Goal: Task Accomplishment & Management: Manage account settings

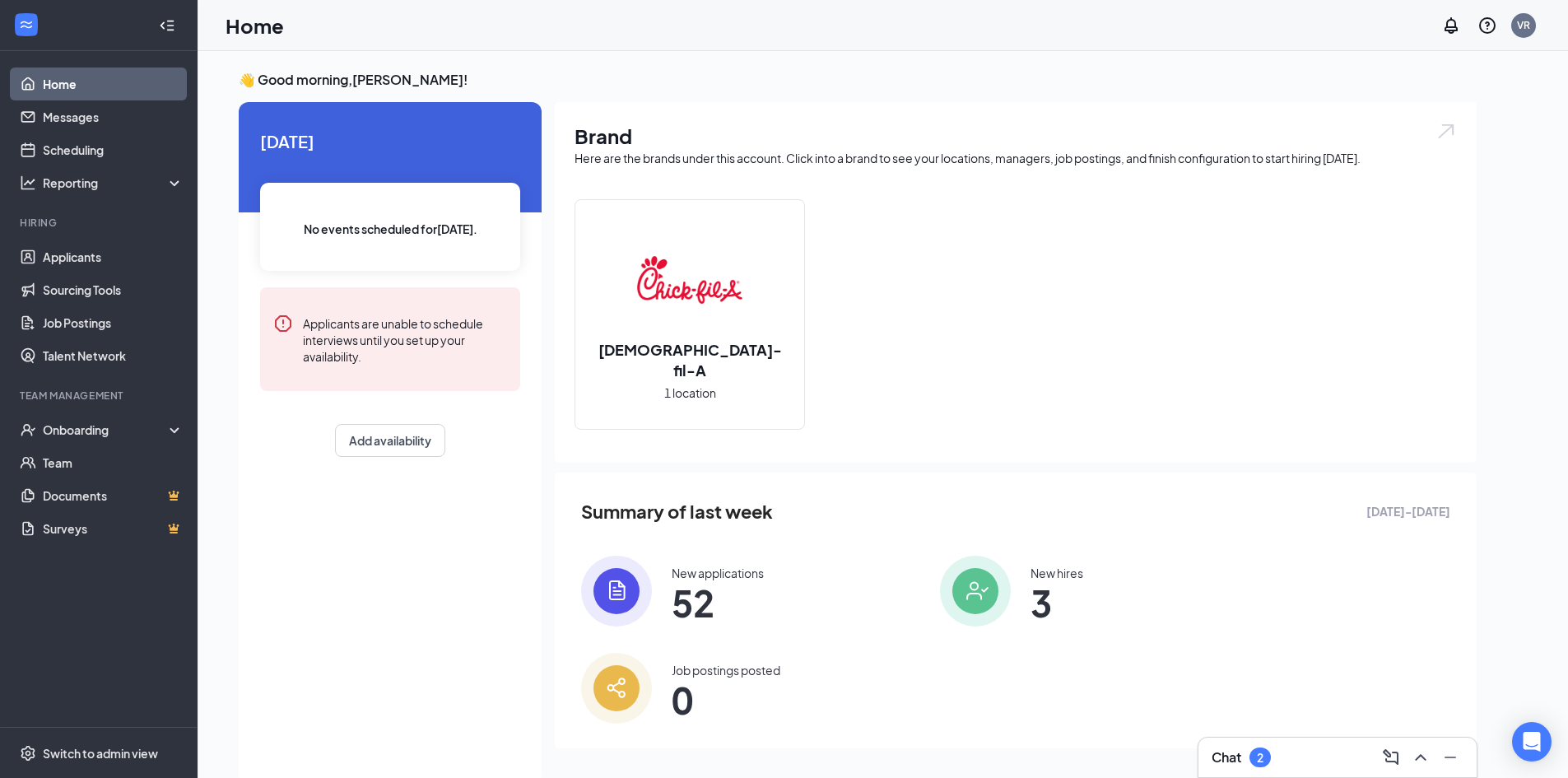
click at [1279, 755] on div "Chat 2" at bounding box center [1338, 757] width 252 height 26
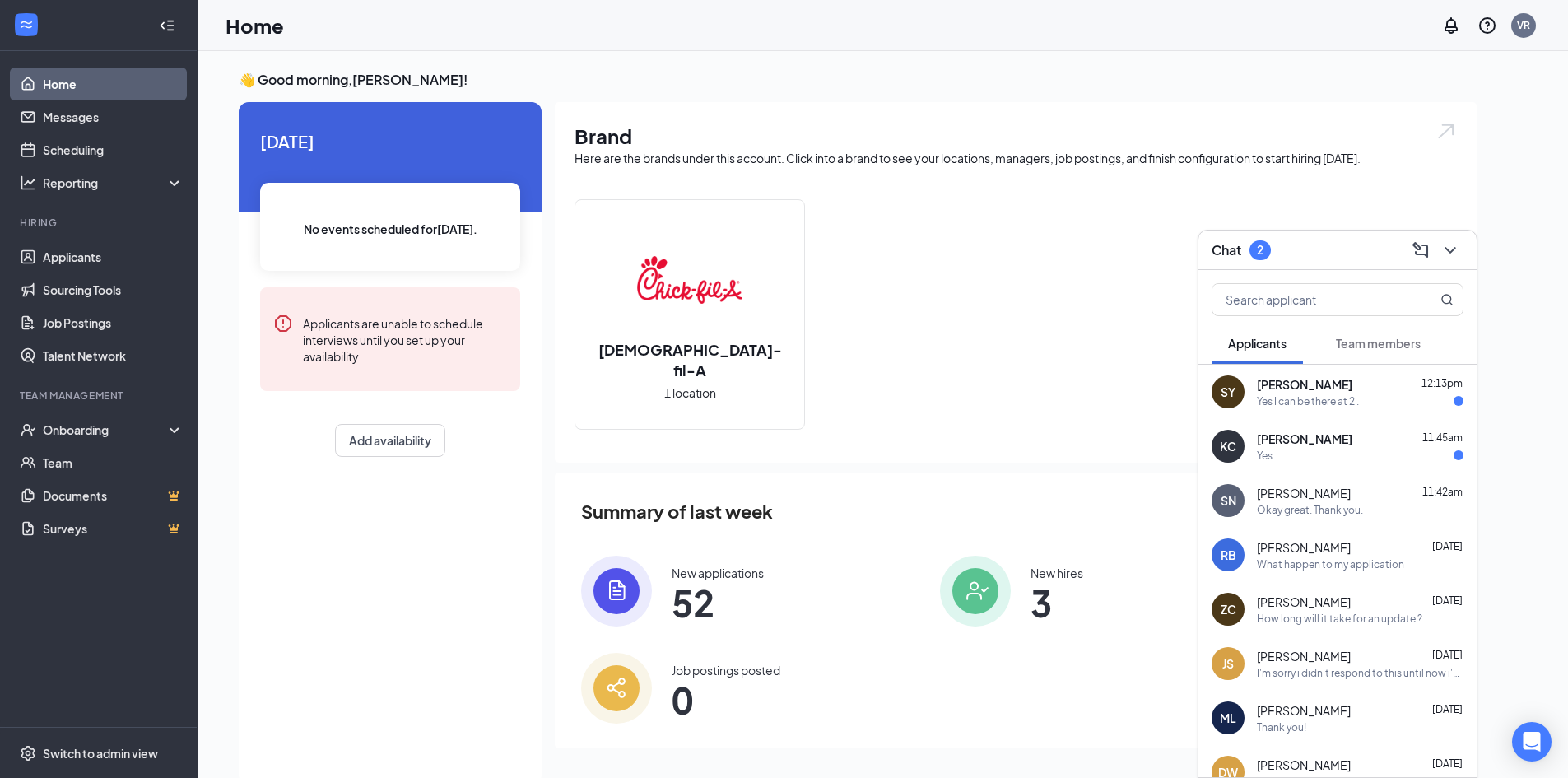
click at [1389, 390] on div "[PERSON_NAME] 12:13pm" at bounding box center [1360, 384] width 207 height 17
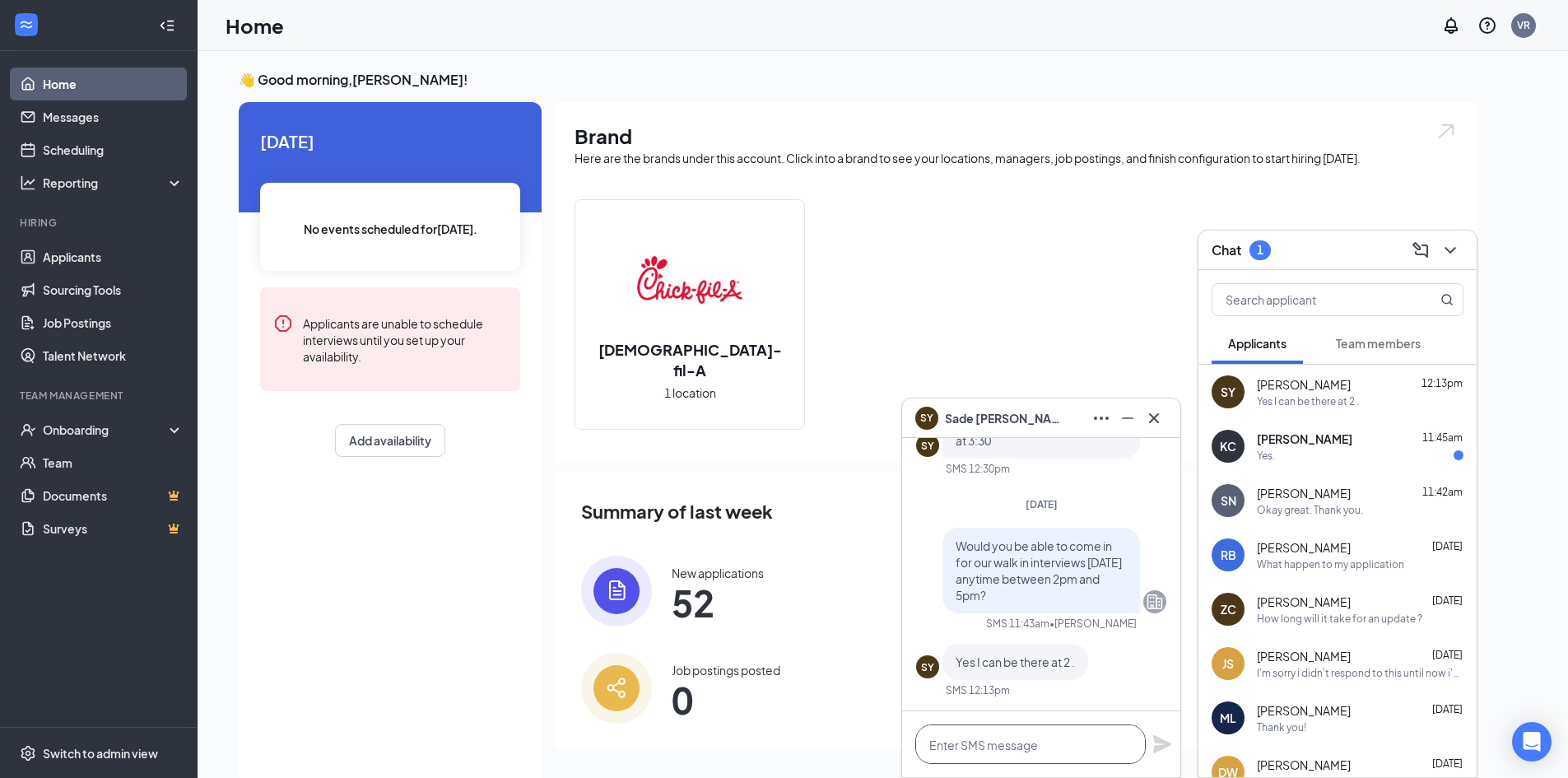
click at [1021, 746] on textarea at bounding box center [1030, 743] width 230 height 39
type textarea "e"
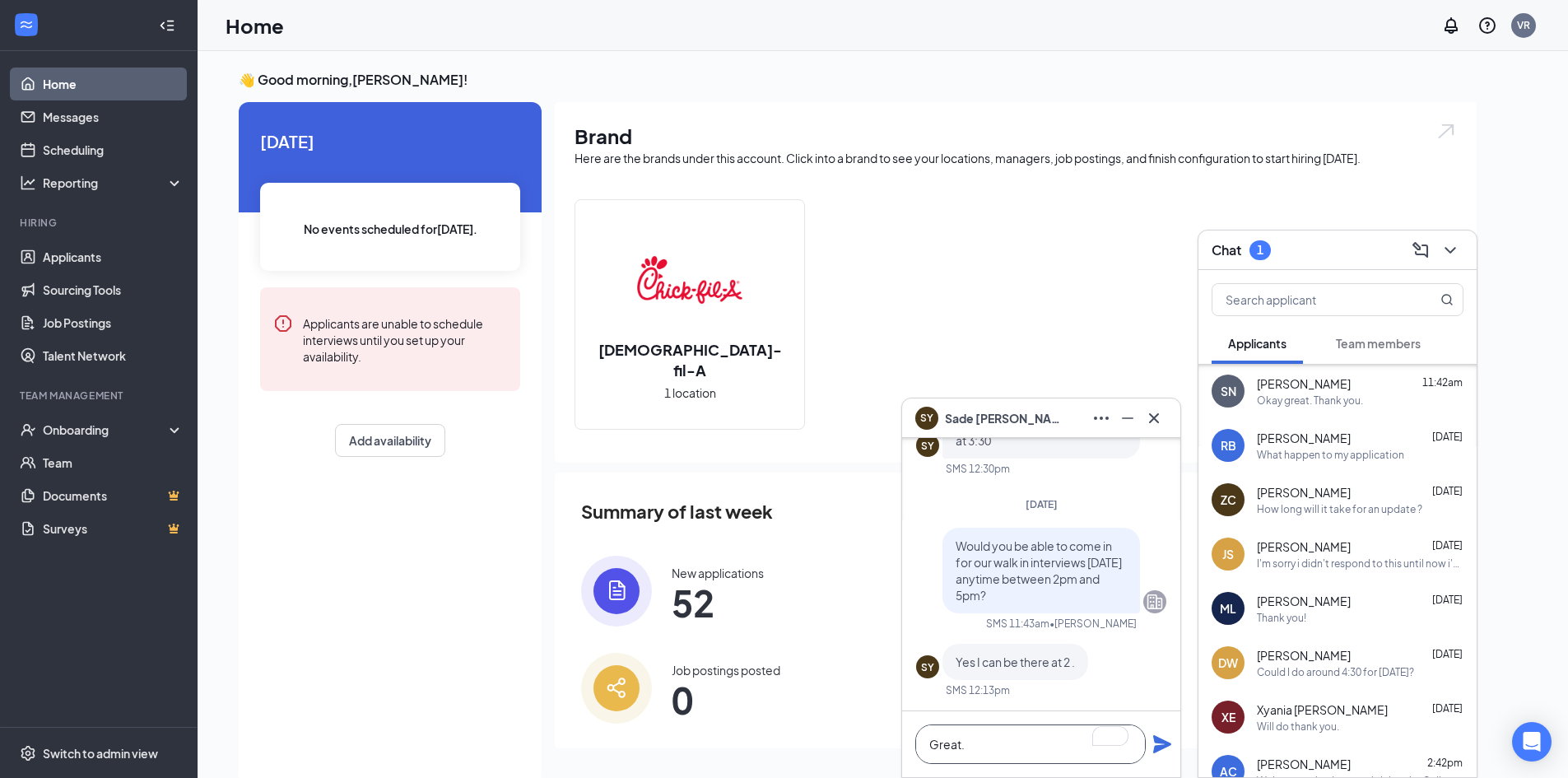
scroll to position [192, 0]
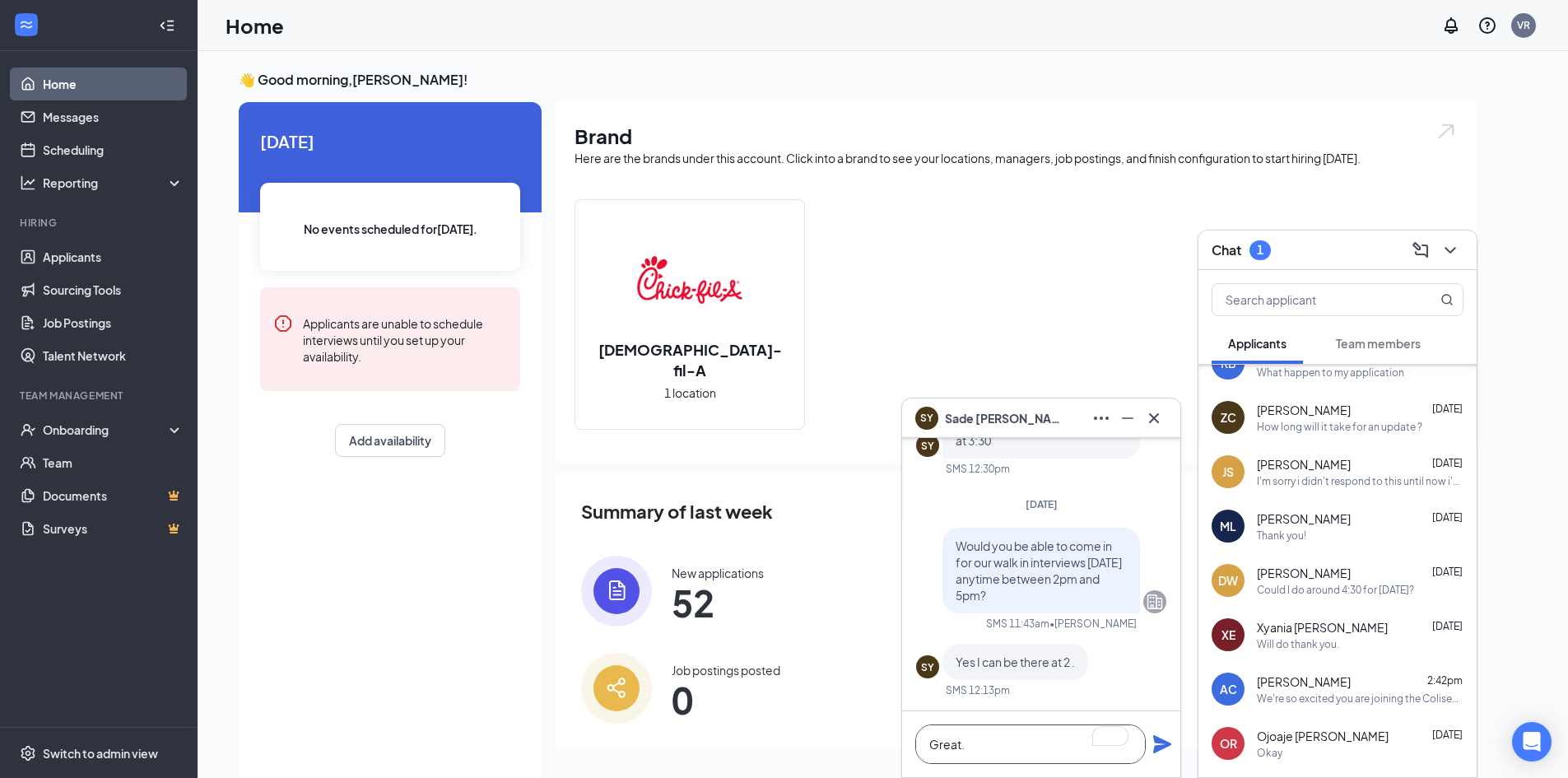
type textarea "Great."
click at [1366, 696] on div "We're so excited you are joining the Coliseum Drive [DEMOGRAPHIC_DATA]-fil-Atea…" at bounding box center [1360, 698] width 207 height 14
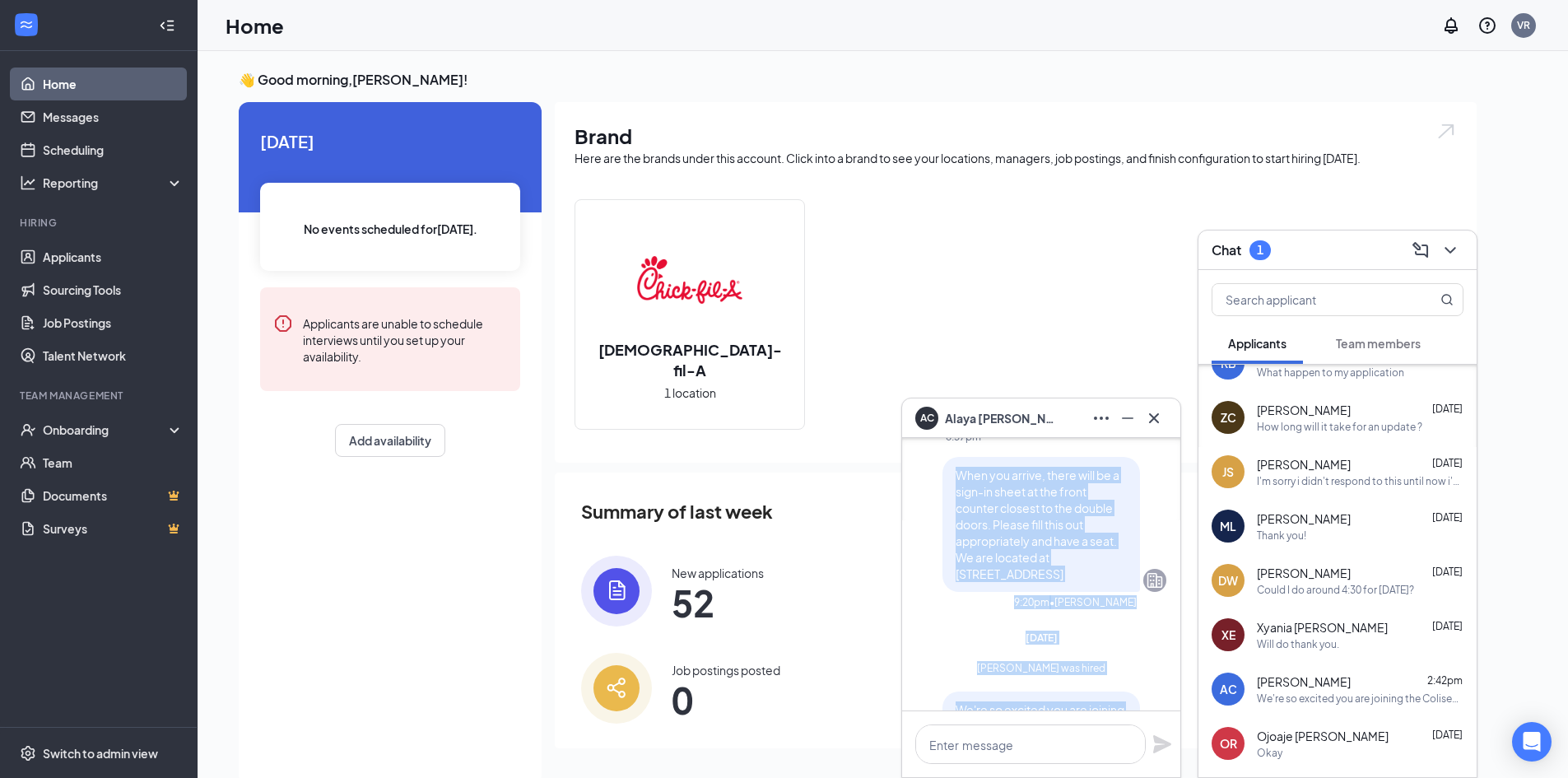
scroll to position [0, 0]
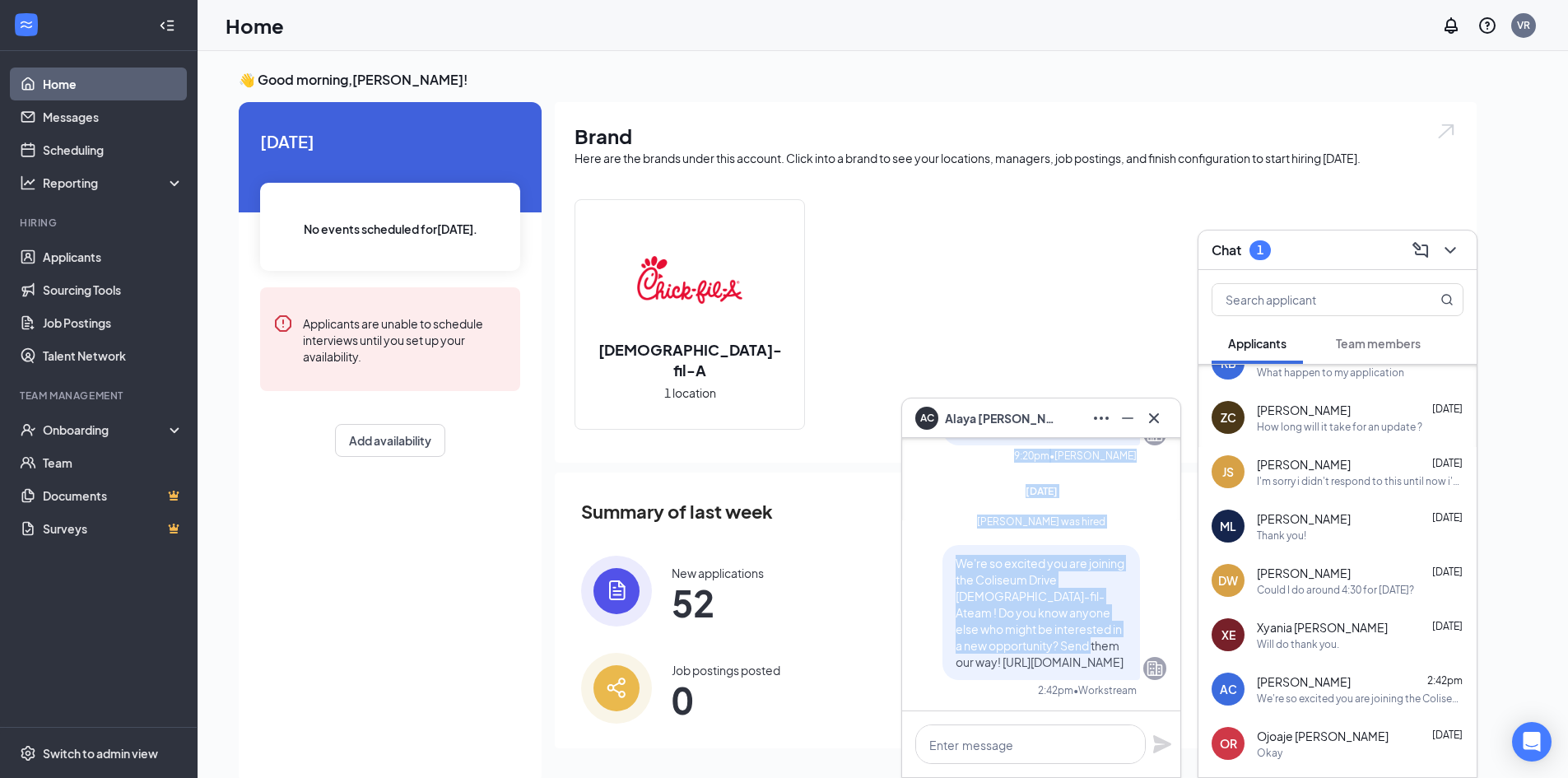
drag, startPoint x: 942, startPoint y: 592, endPoint x: 1107, endPoint y: 598, distance: 165.1
click at [1100, 631] on div "AC [PERSON_NAME] Team member Team Member • [GEOGRAPHIC_DATA][DATE] [PERSON_NAME…" at bounding box center [1041, 223] width 278 height 974
click at [1159, 493] on div "AC [PERSON_NAME] Team member Team Member • [GEOGRAPHIC_DATA][DATE] [PERSON_NAME…" at bounding box center [1041, 223] width 278 height 974
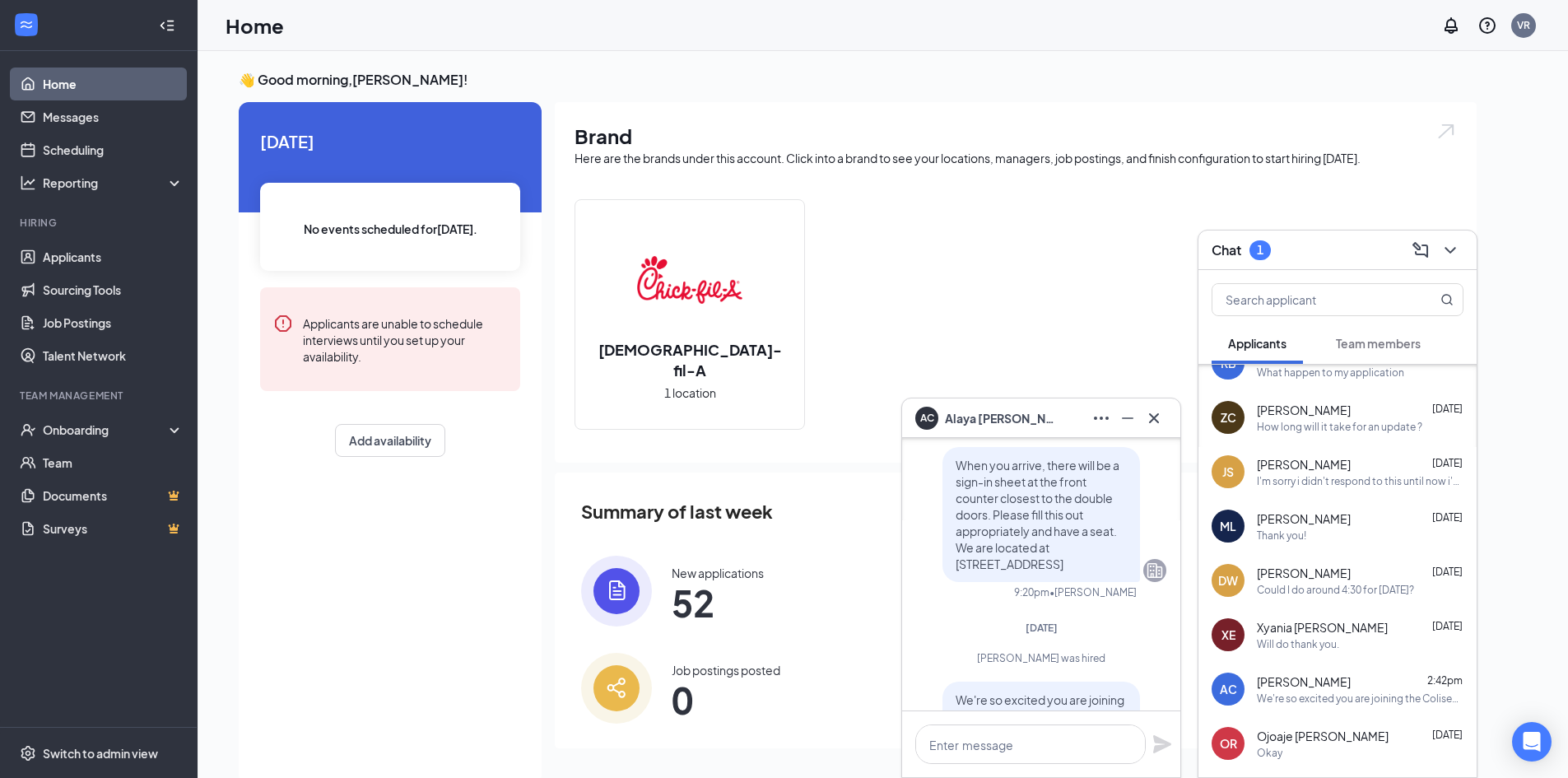
scroll to position [-164, 0]
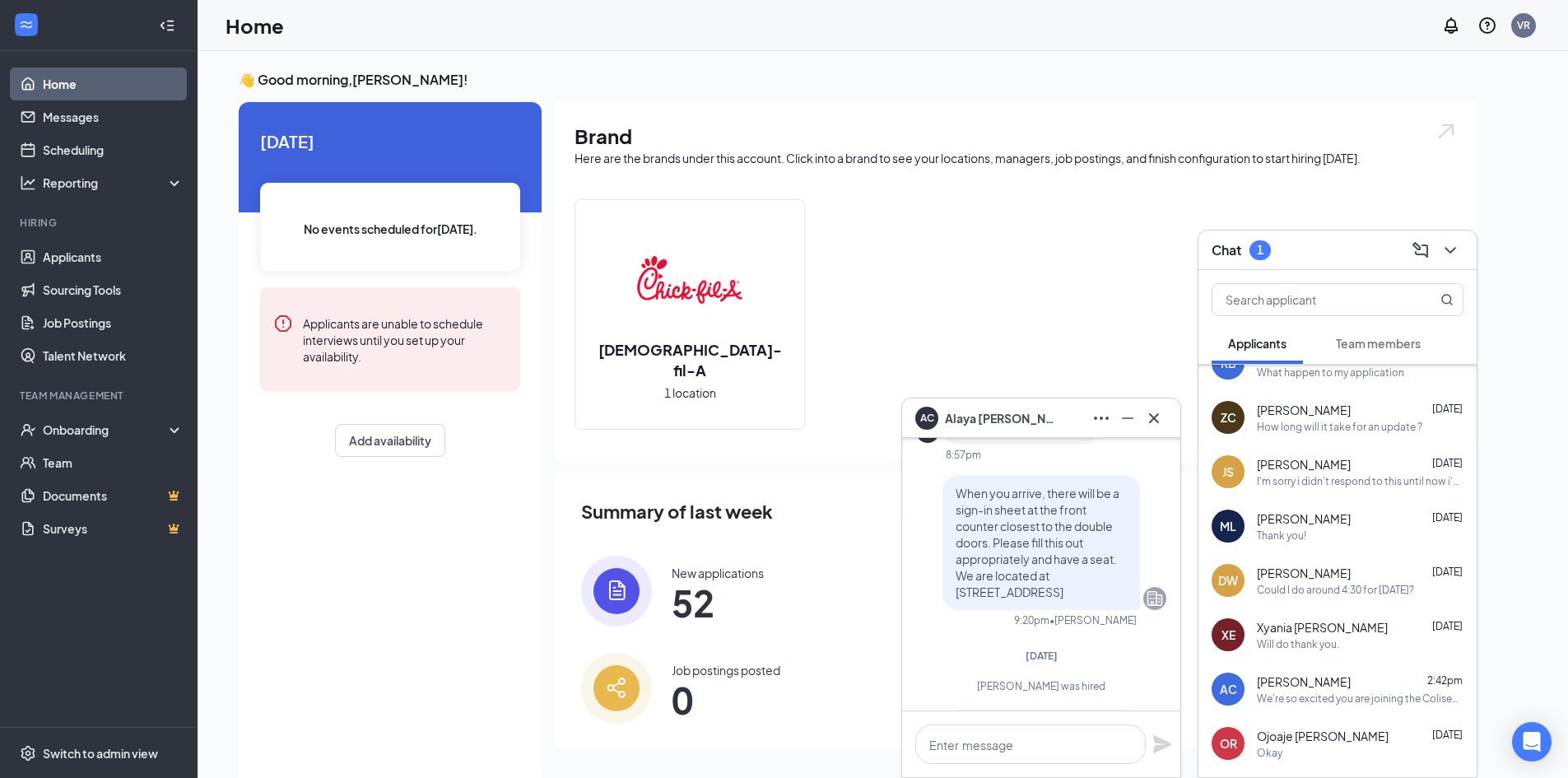
drag, startPoint x: 943, startPoint y: 455, endPoint x: 1093, endPoint y: 571, distance: 189.6
click at [1093, 572] on p "When you arrive, there will be a sign-in sheet at the front counter closest to …" at bounding box center [1040, 542] width 171 height 116
copy span "When you arrive, there will be a sign-in sheet at the front counter closest to …"
click at [1159, 412] on icon "Cross" at bounding box center [1153, 418] width 20 height 20
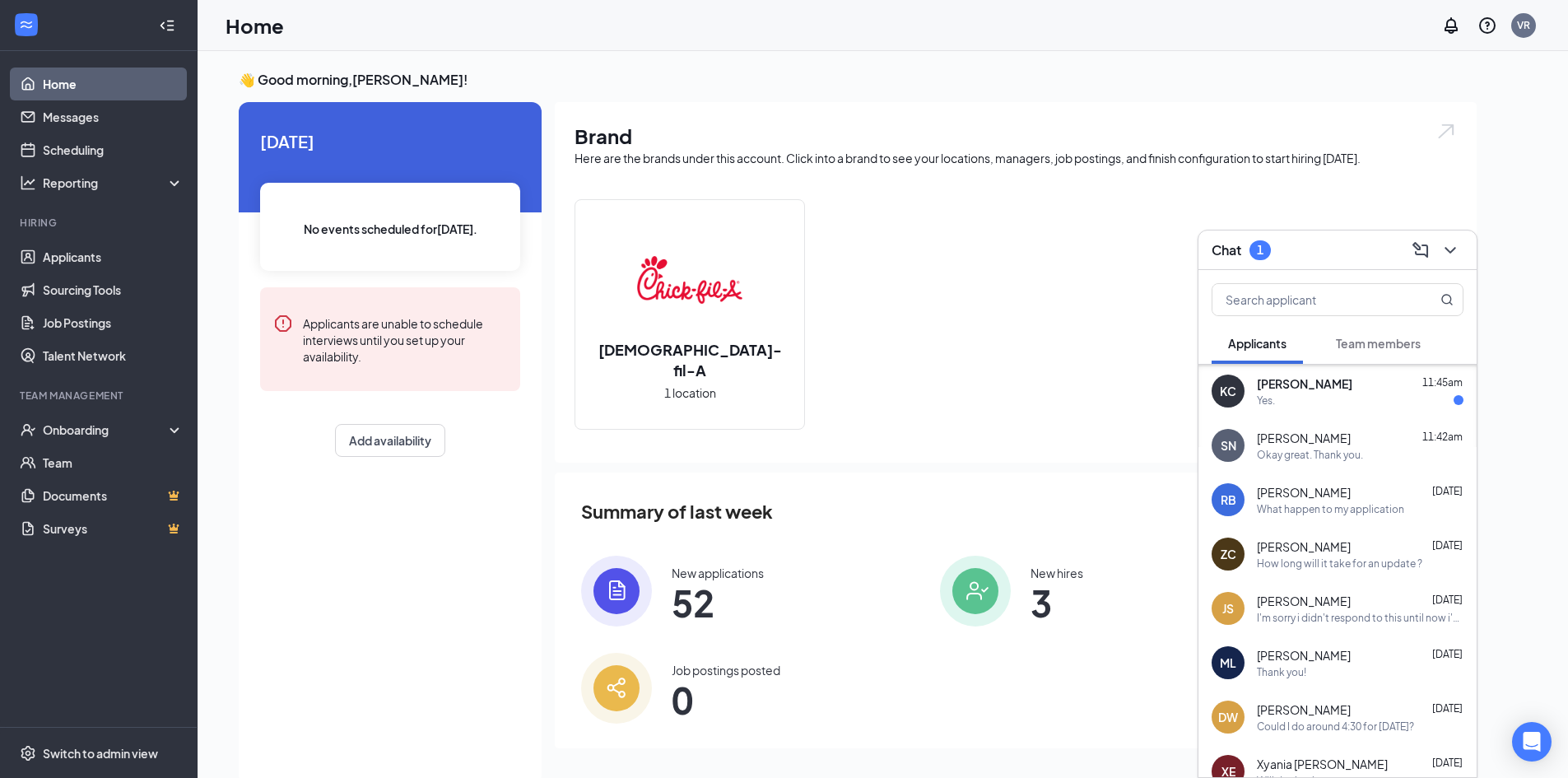
scroll to position [0, 0]
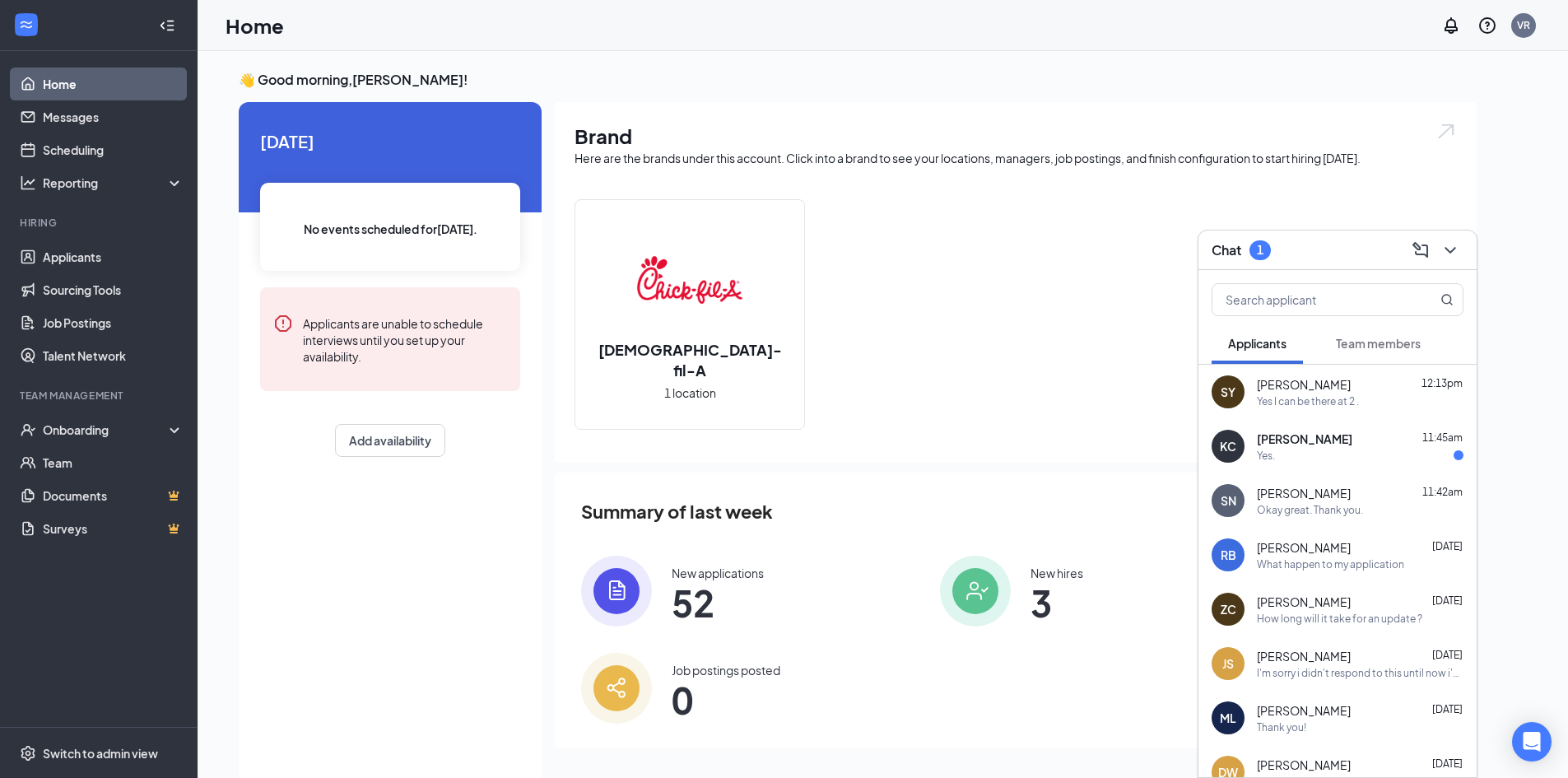
click at [1343, 460] on div "Yes." at bounding box center [1360, 455] width 207 height 14
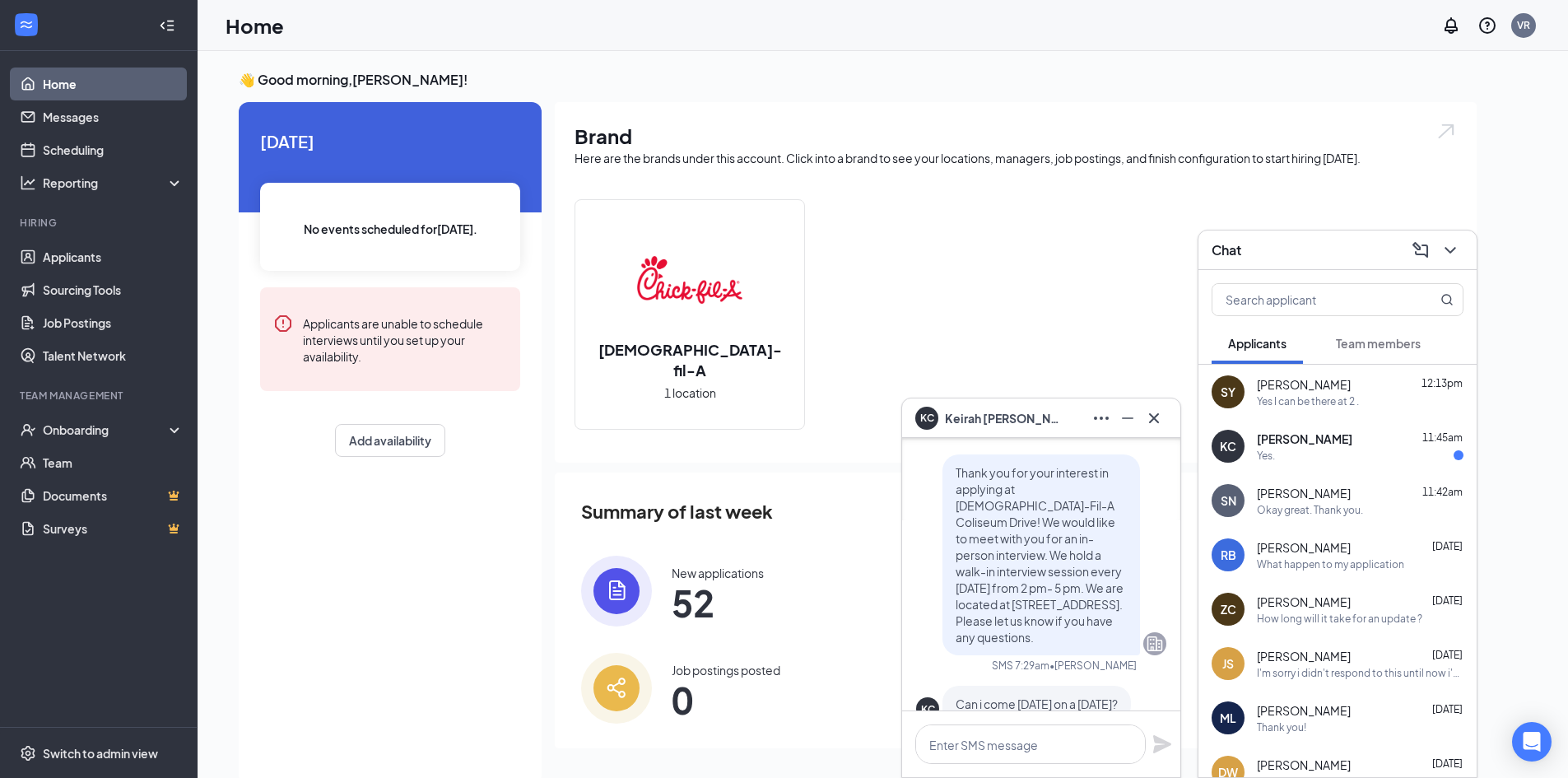
scroll to position [-274, 0]
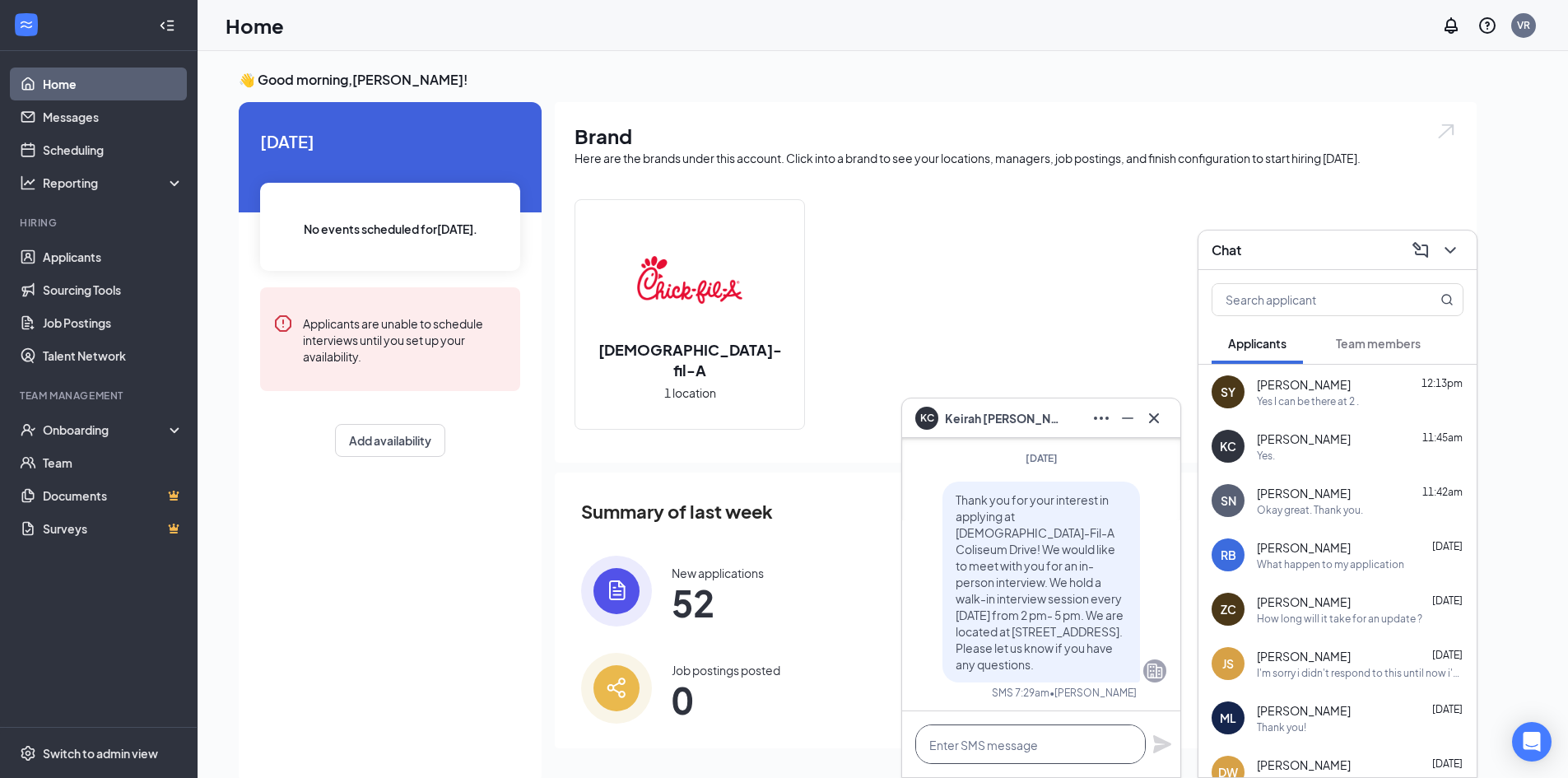
click at [1024, 750] on textarea at bounding box center [1030, 743] width 230 height 39
paste textarea "When you arrive, there will be a sign-in sheet at the front counter closest to …"
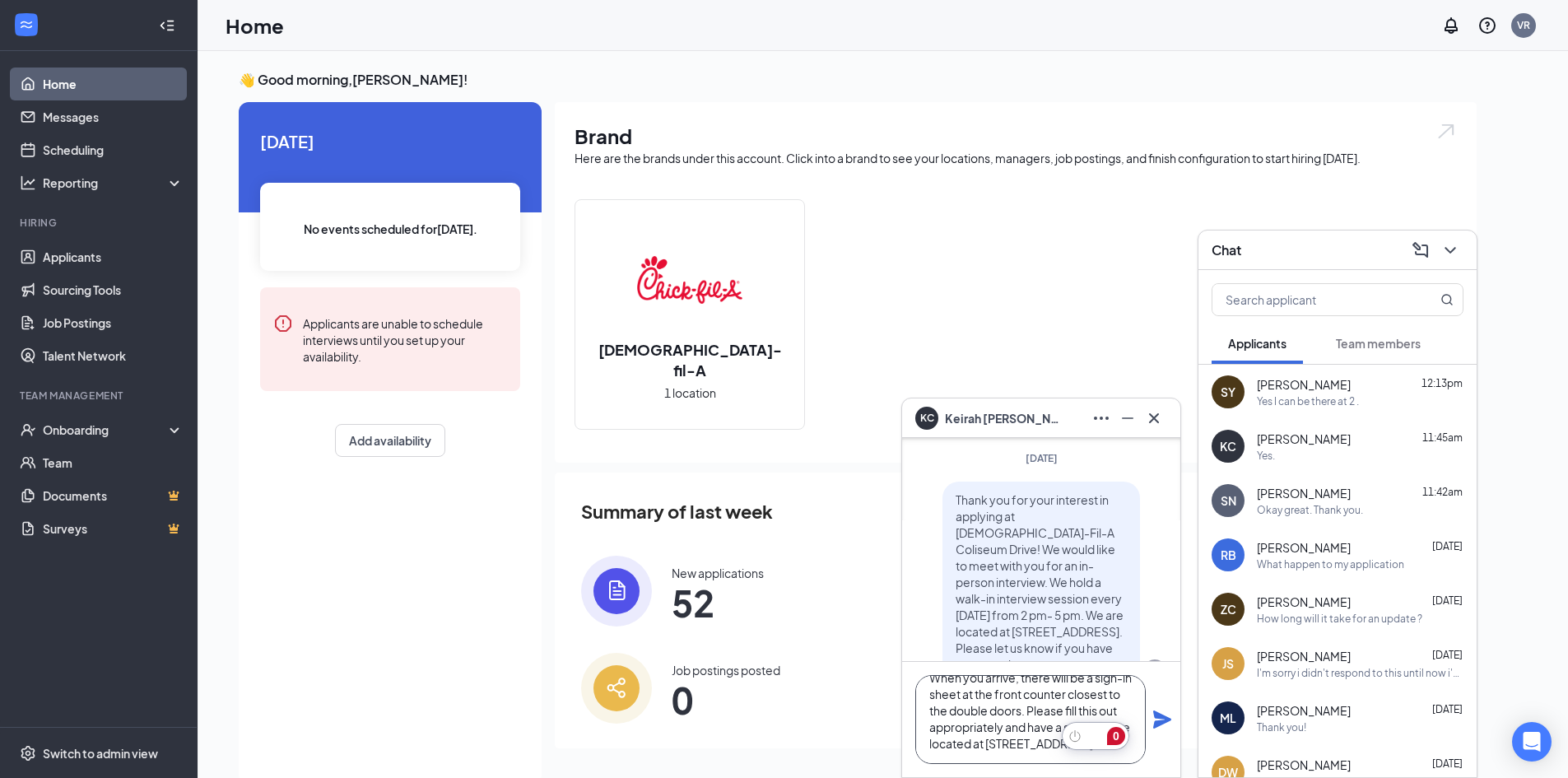
type textarea "When you arrive, there will be a sign-in sheet at the front counter closest to …"
click at [1167, 720] on icon "Plane" at bounding box center [1162, 719] width 18 height 18
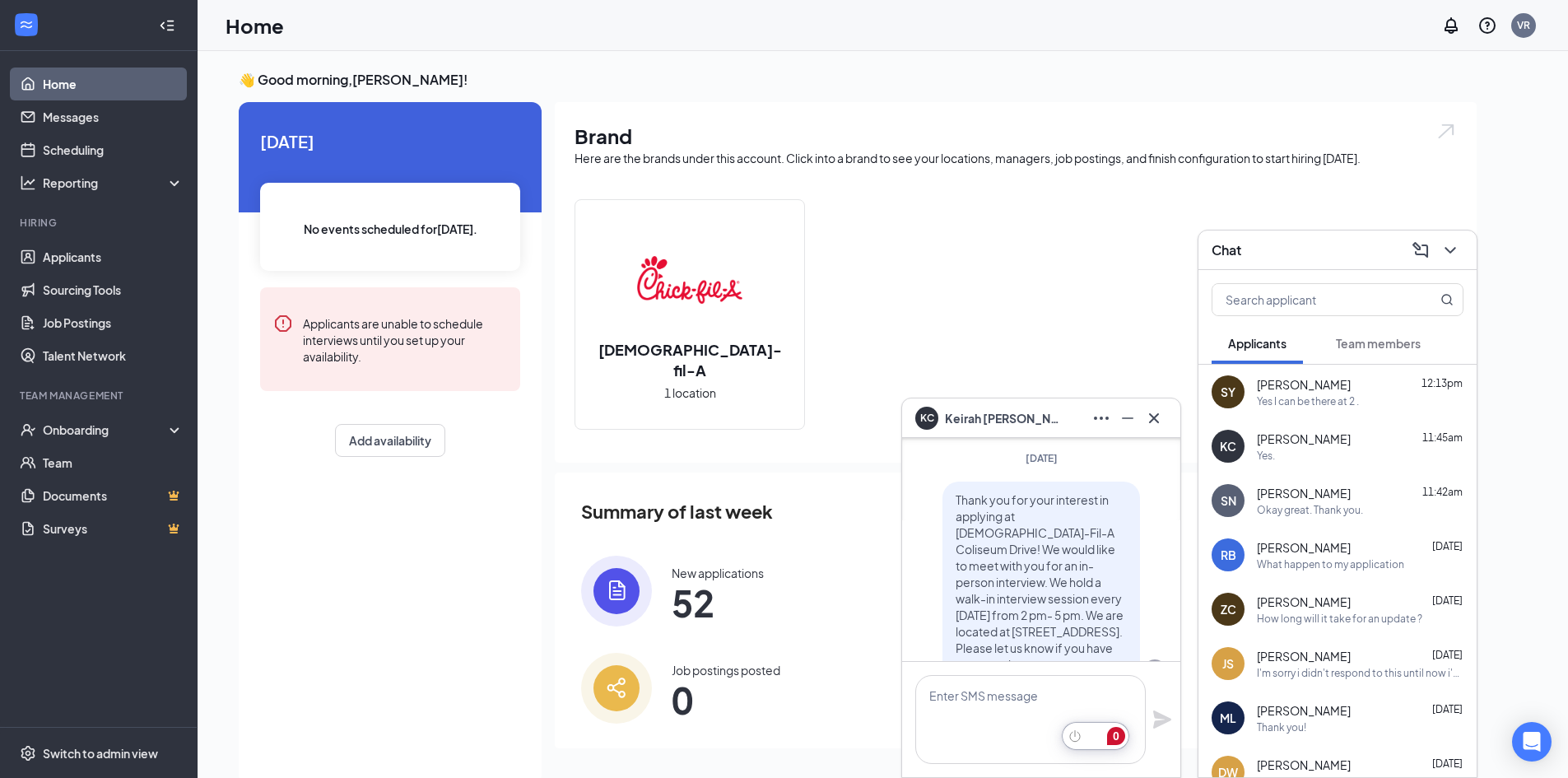
scroll to position [0, 0]
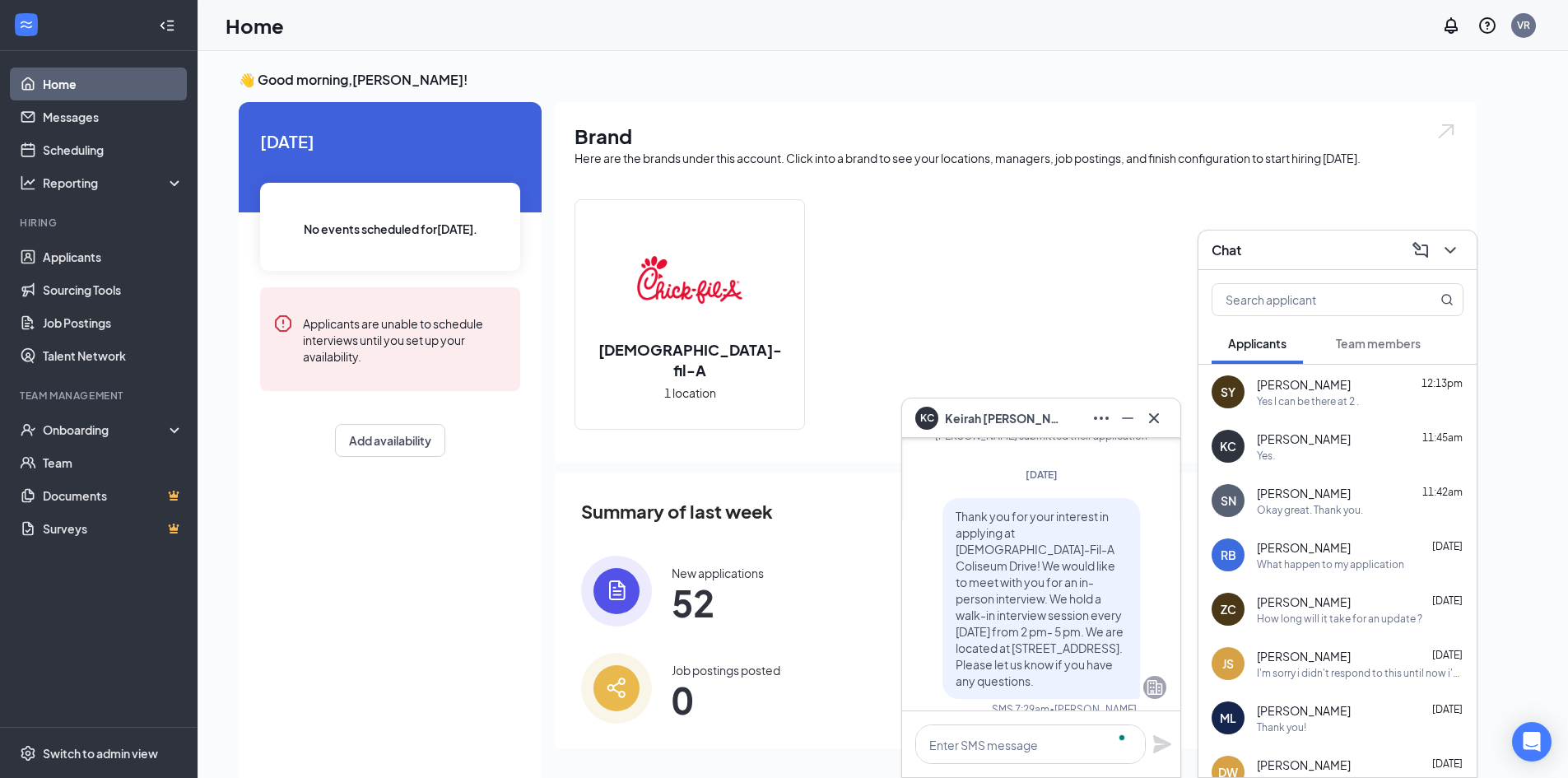
click at [1333, 402] on div "Yes I can be there at 2 ." at bounding box center [1307, 402] width 102 height 14
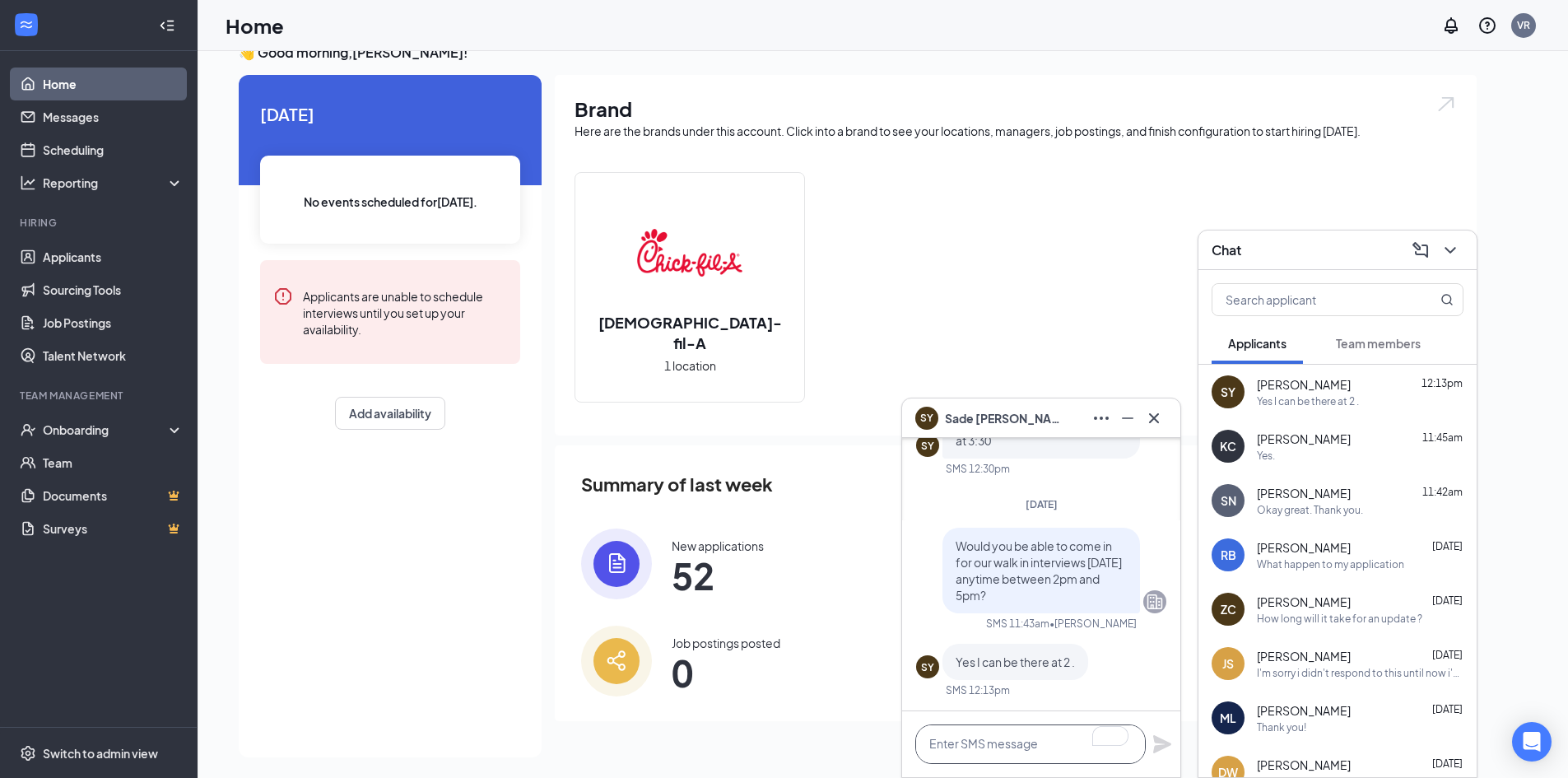
click at [1024, 750] on textarea "To enrich screen reader interactions, please activate Accessibility in Grammarl…" at bounding box center [1030, 743] width 230 height 39
paste textarea "When you arrive, there will be a sign-in sheet at the front counter closest to …"
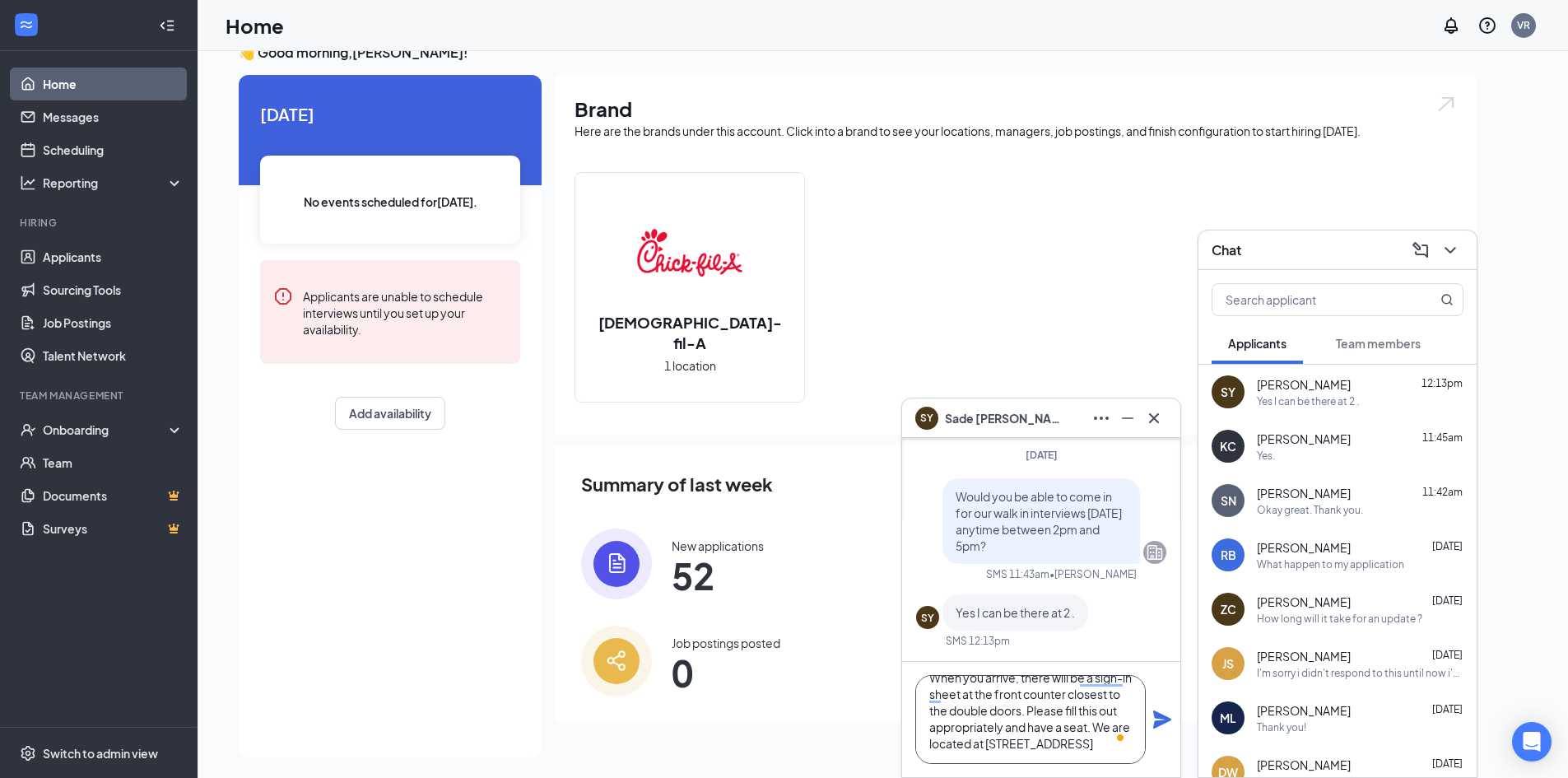
click at [1118, 711] on textarea "When you arrive, there will be a sign-in sheet at the front counter closest to …" at bounding box center [1030, 720] width 230 height 89
click at [1073, 741] on textarea "When you arrive, there will be a sign-in sheet at the front counter closest to …" at bounding box center [1030, 720] width 230 height 89
type textarea "When you arrive, there will be a sign-in sheet at the front counter closest to …"
click at [1159, 718] on icon "Plane" at bounding box center [1162, 719] width 18 height 18
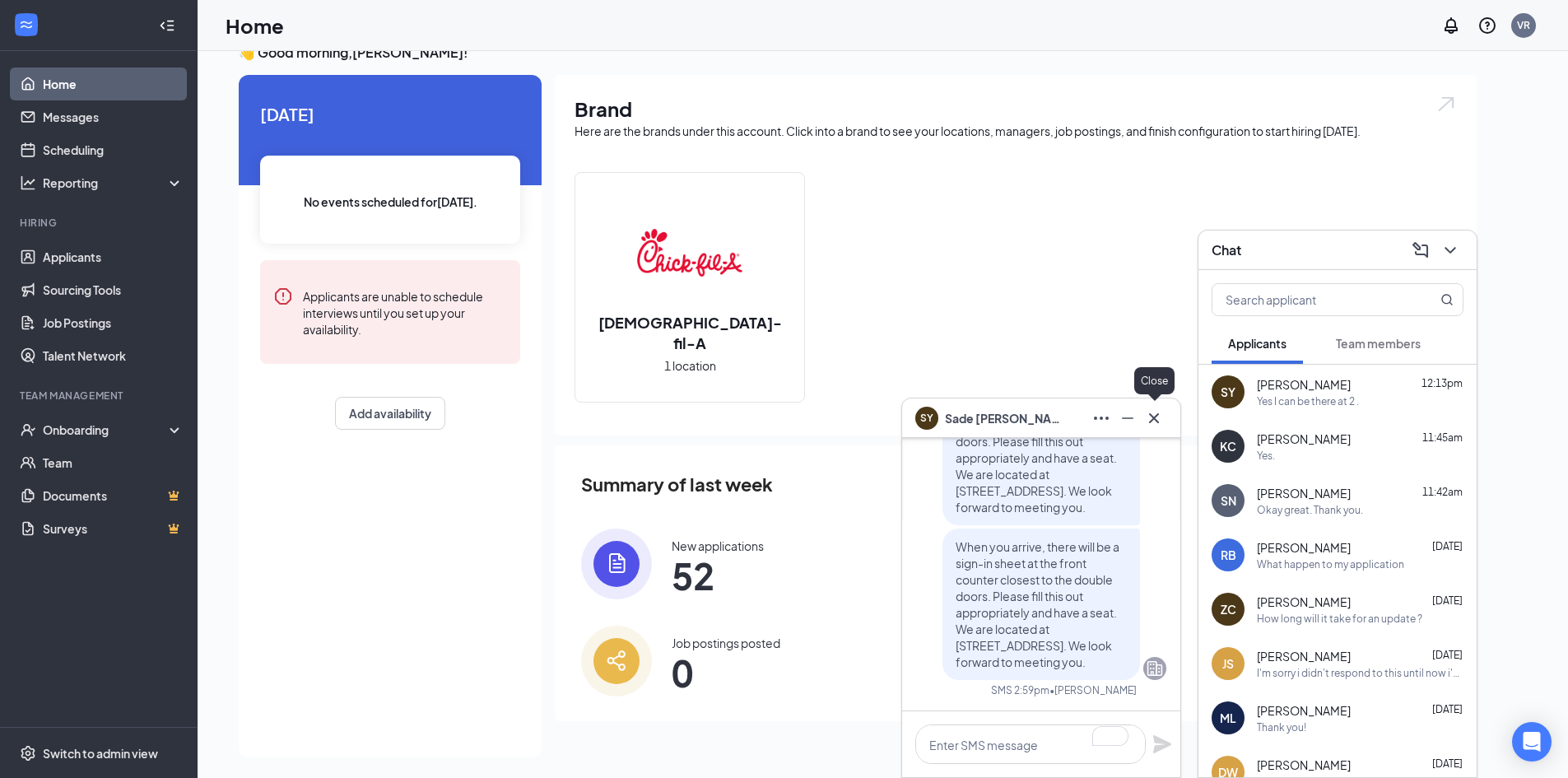
click at [1155, 418] on icon "Cross" at bounding box center [1153, 416] width 10 height 10
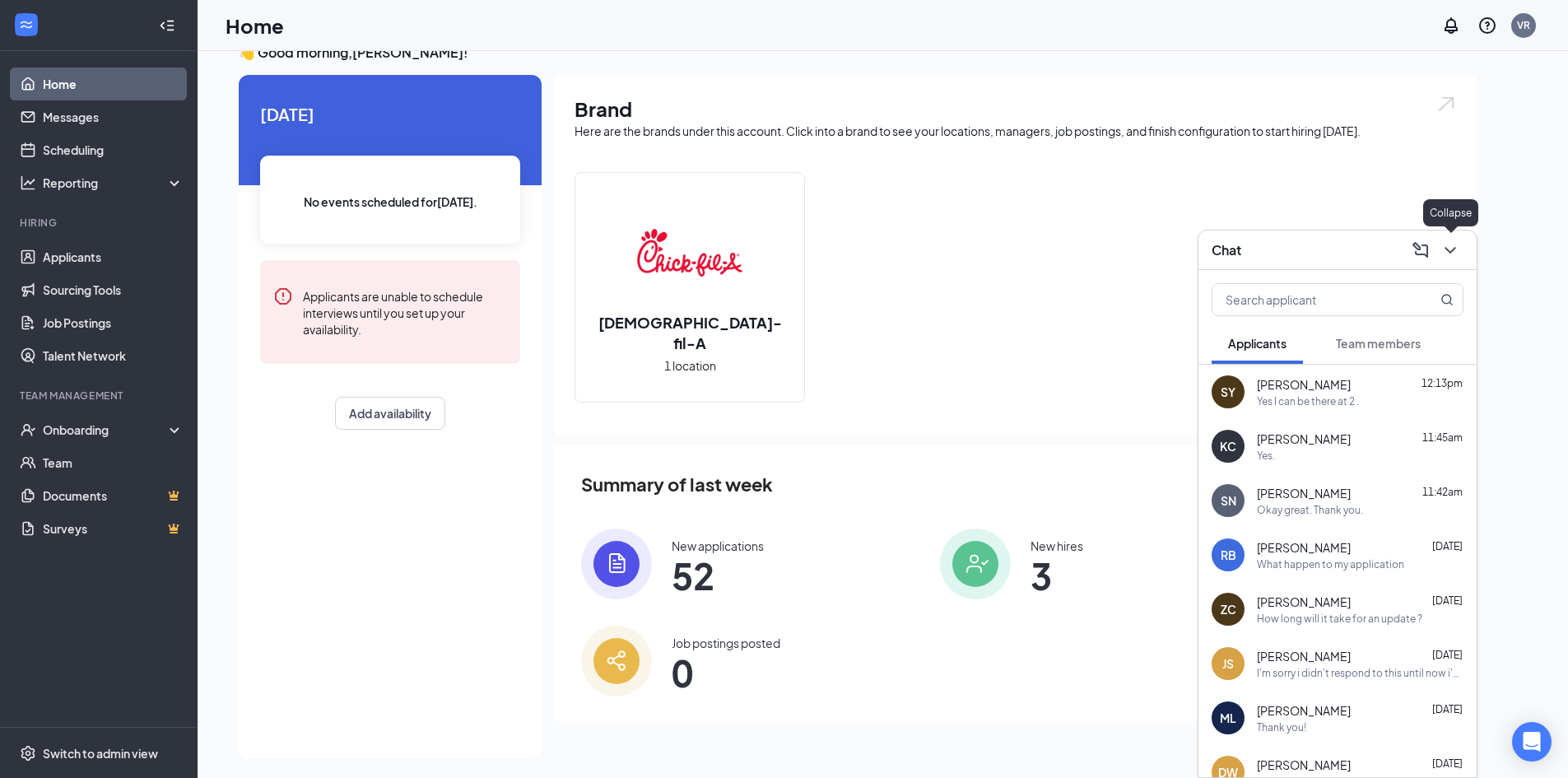
click at [1446, 253] on icon "ChevronDown" at bounding box center [1450, 250] width 20 height 20
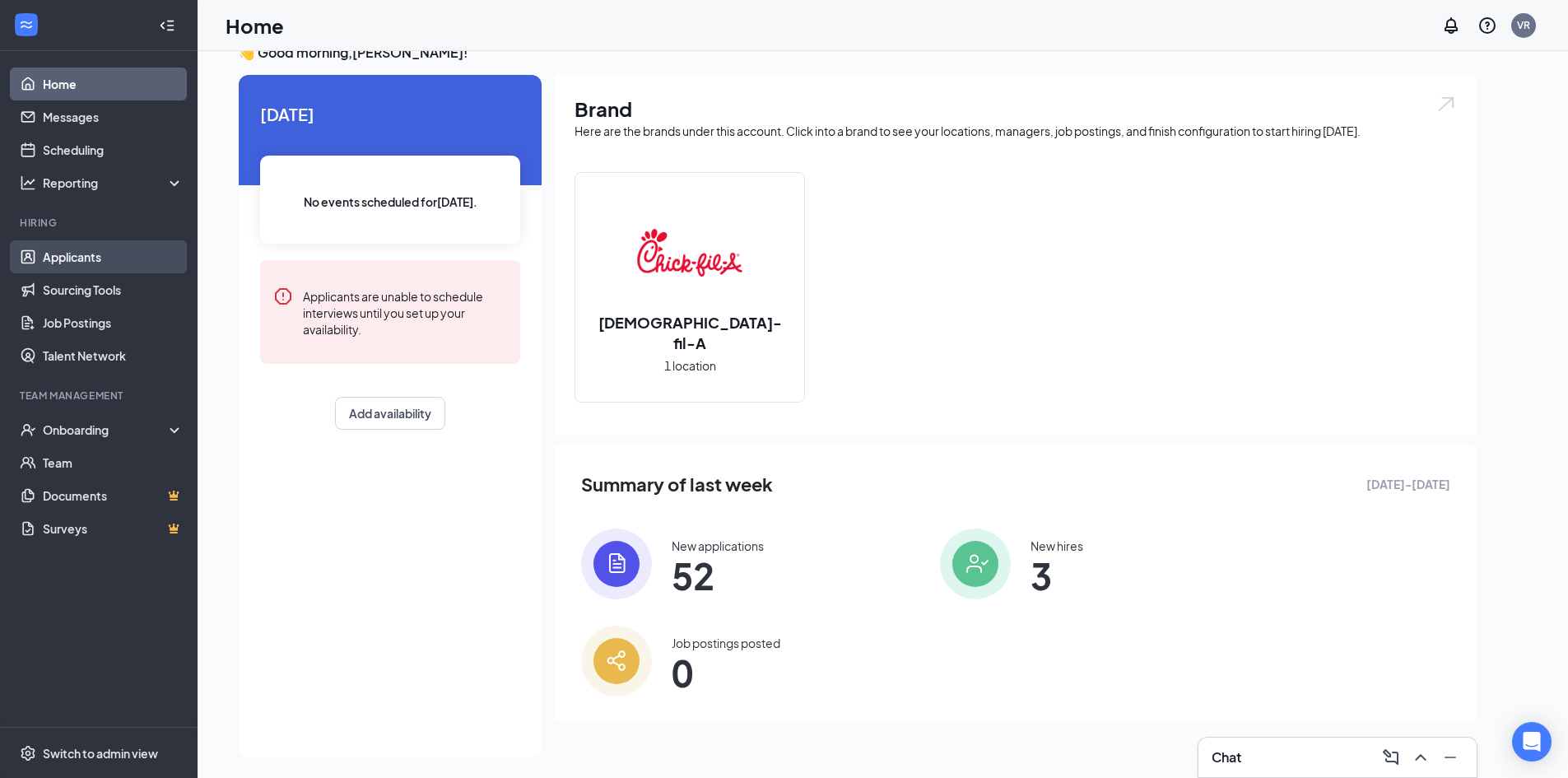
click at [99, 256] on link "Applicants" at bounding box center [113, 257] width 141 height 33
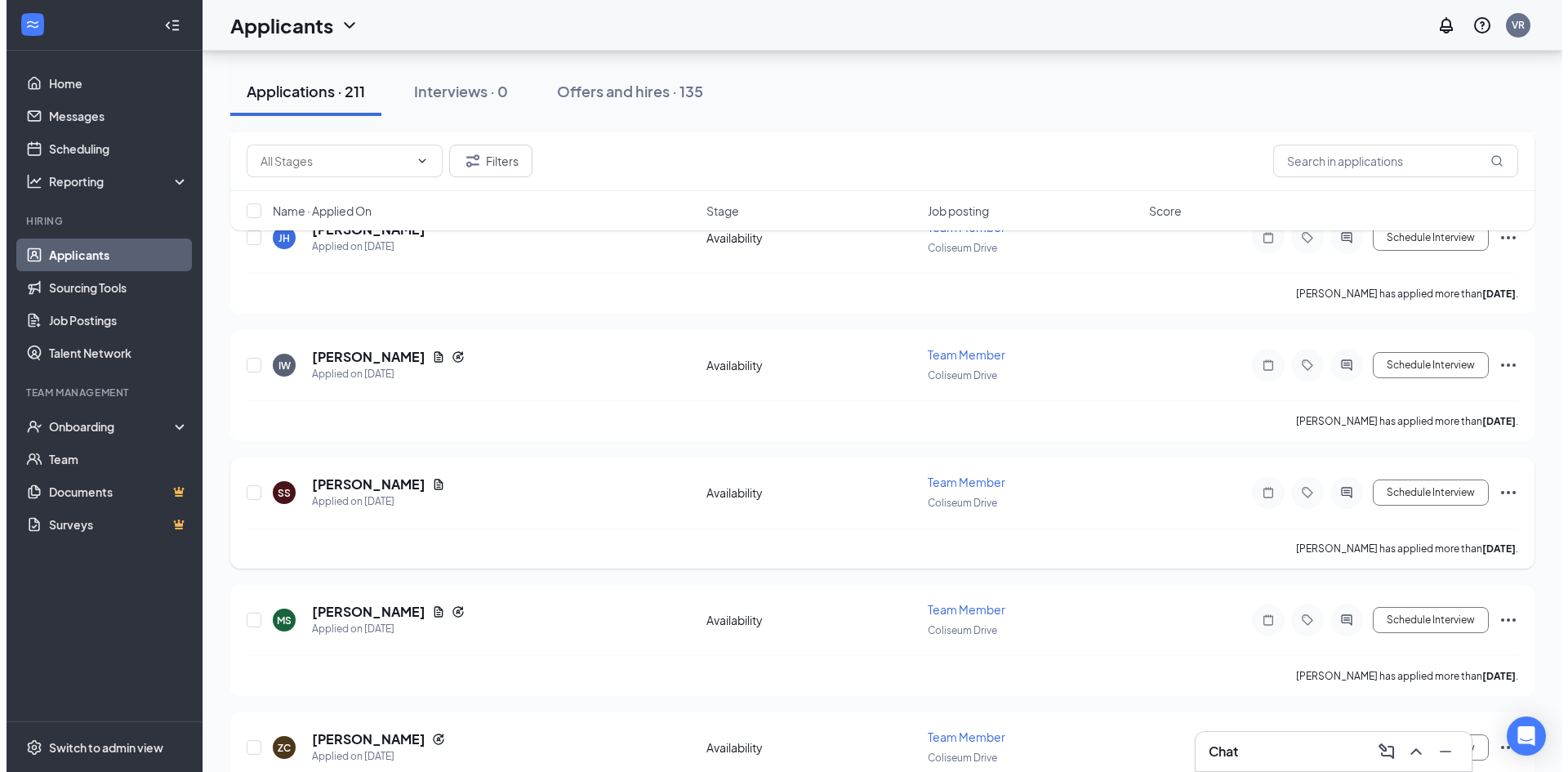
scroll to position [3104, 0]
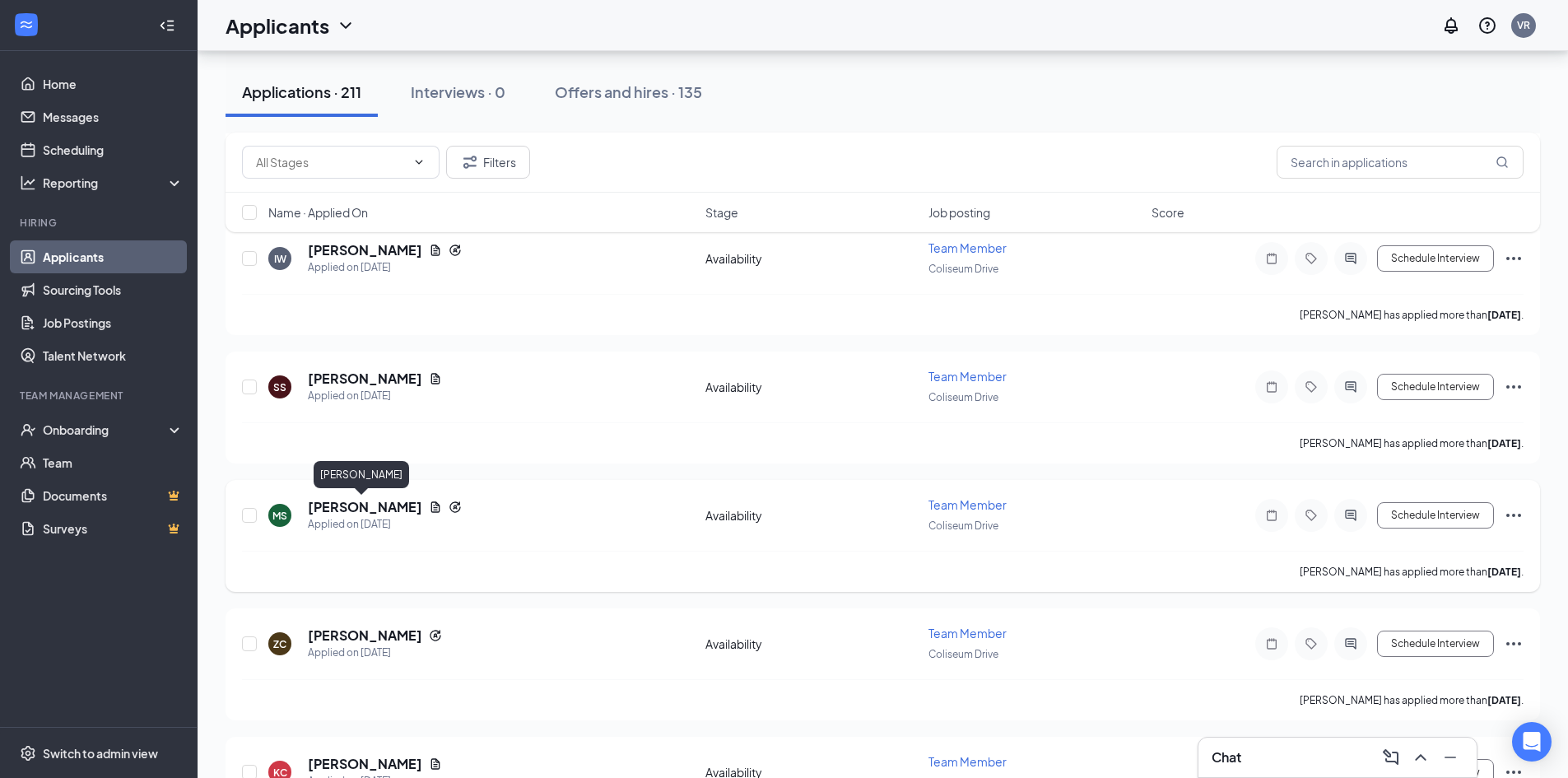
click at [358, 505] on h5 "[PERSON_NAME]" at bounding box center [365, 507] width 115 height 18
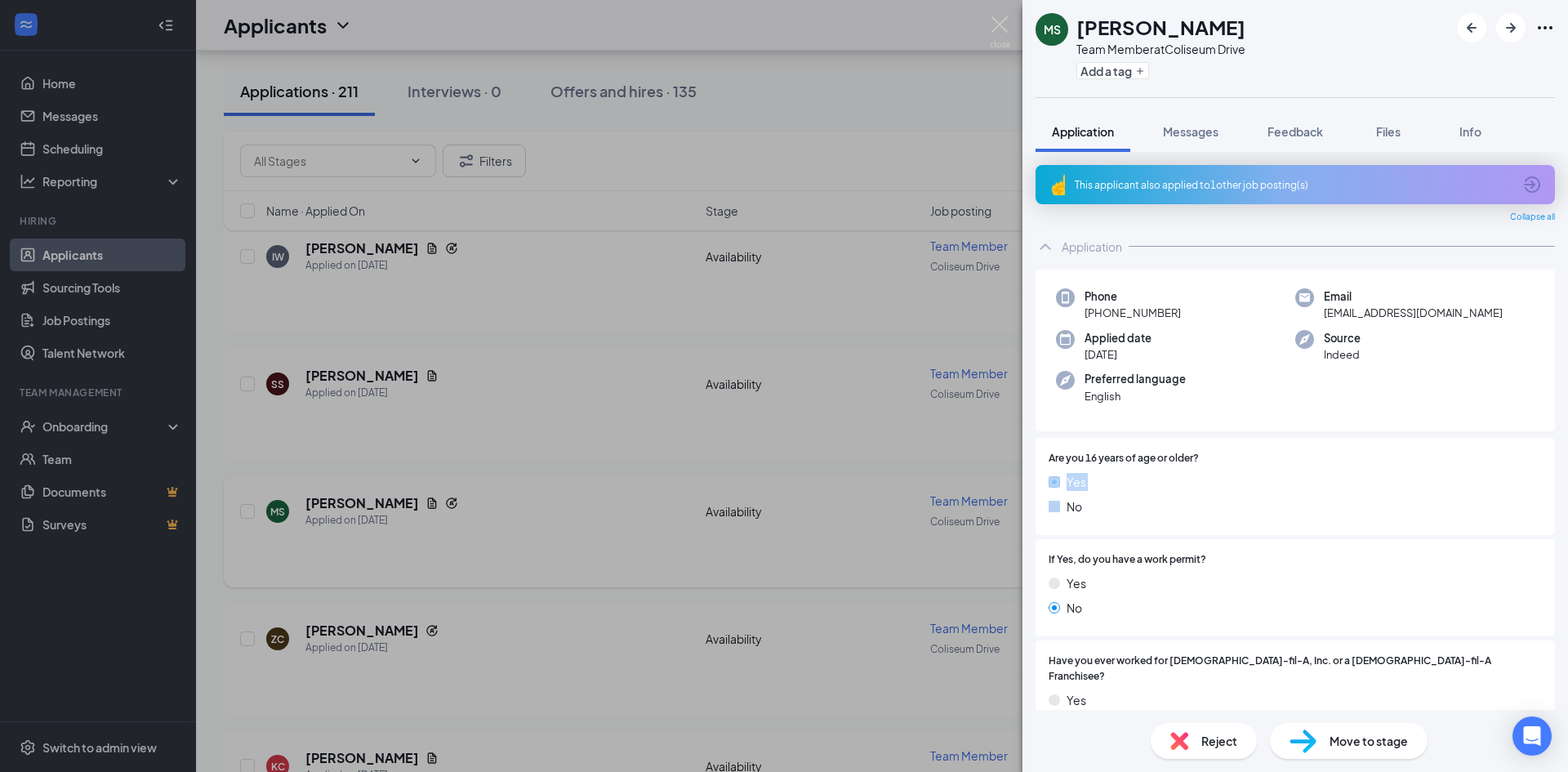
drag, startPoint x: 612, startPoint y: 499, endPoint x: 602, endPoint y: 507, distance: 12.8
click at [609, 487] on div "[PERSON_NAME] Team Member at [GEOGRAPHIC_DATA] Add a tag Application Messages F…" at bounding box center [784, 386] width 1568 height 772
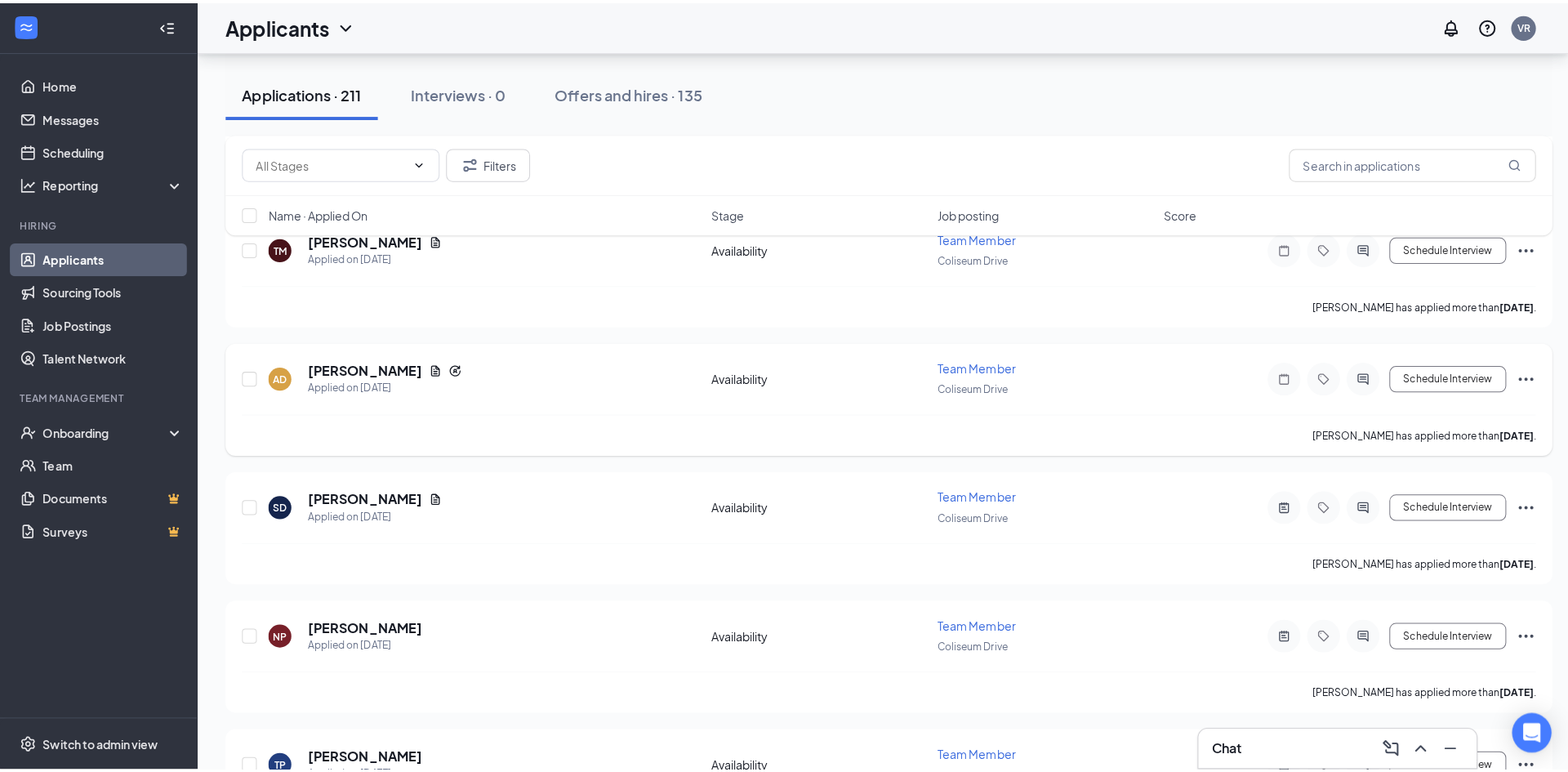
scroll to position [5527, 0]
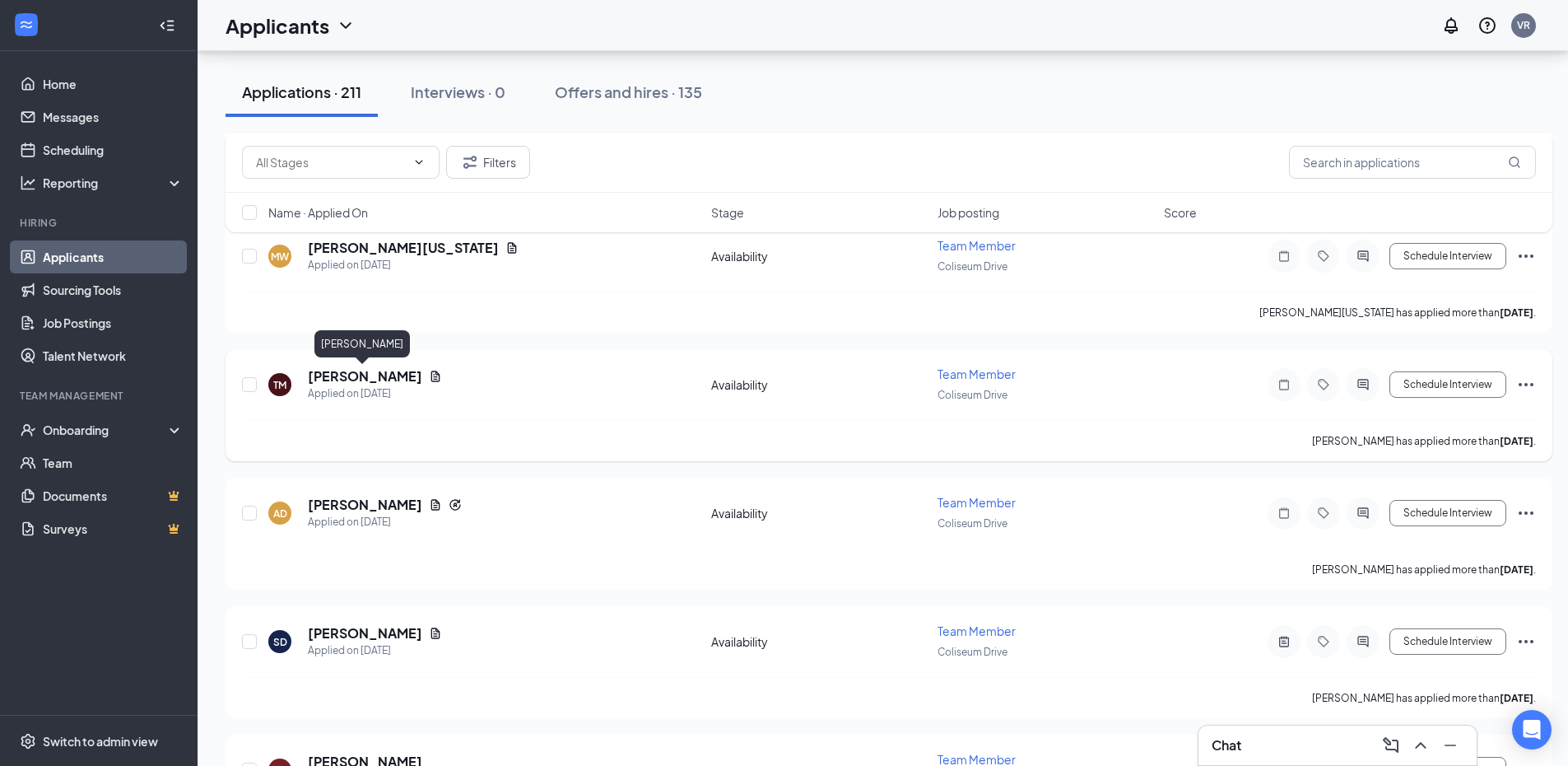
click at [364, 381] on h5 "[PERSON_NAME]" at bounding box center [365, 376] width 115 height 18
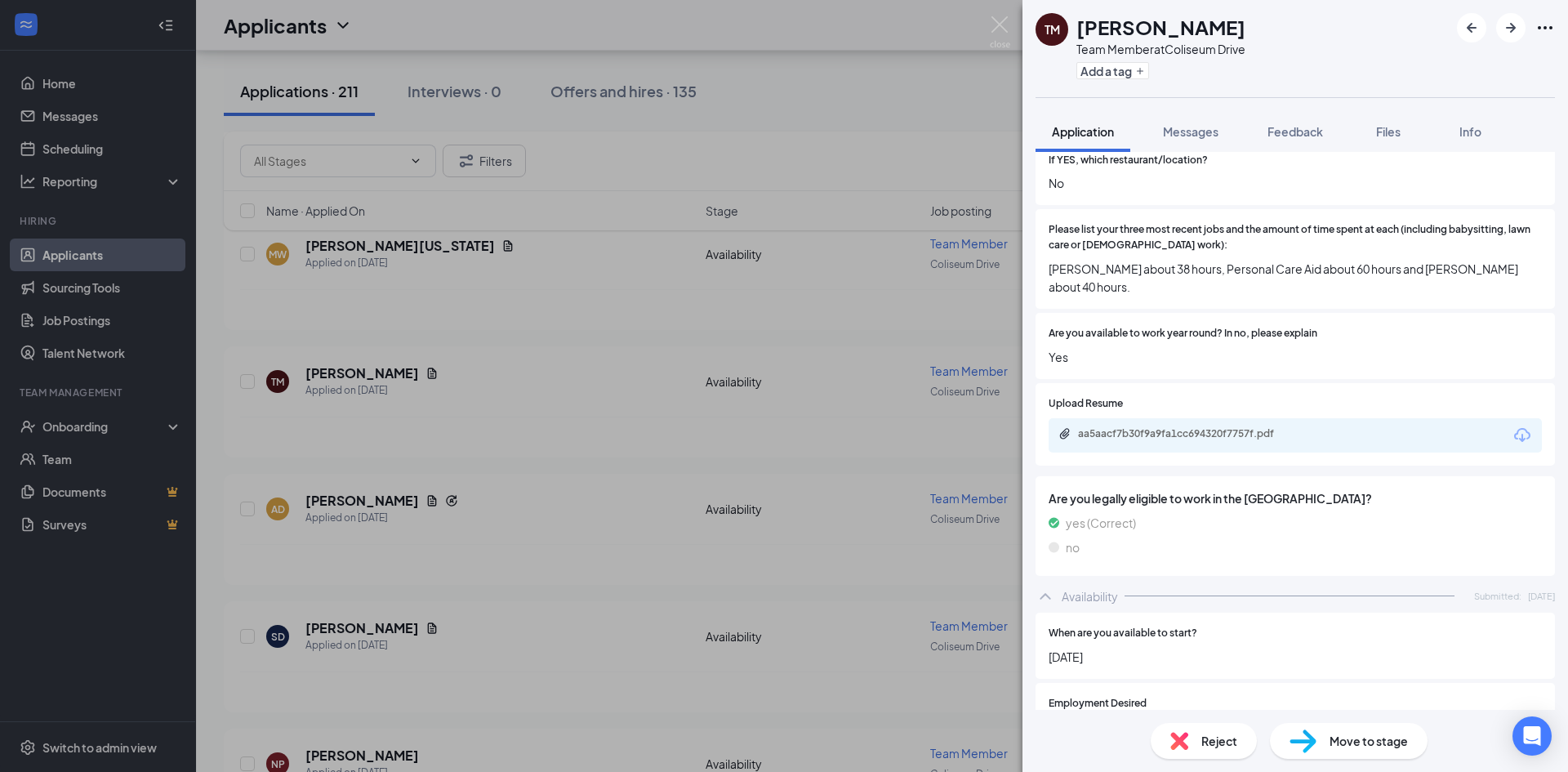
scroll to position [735, 0]
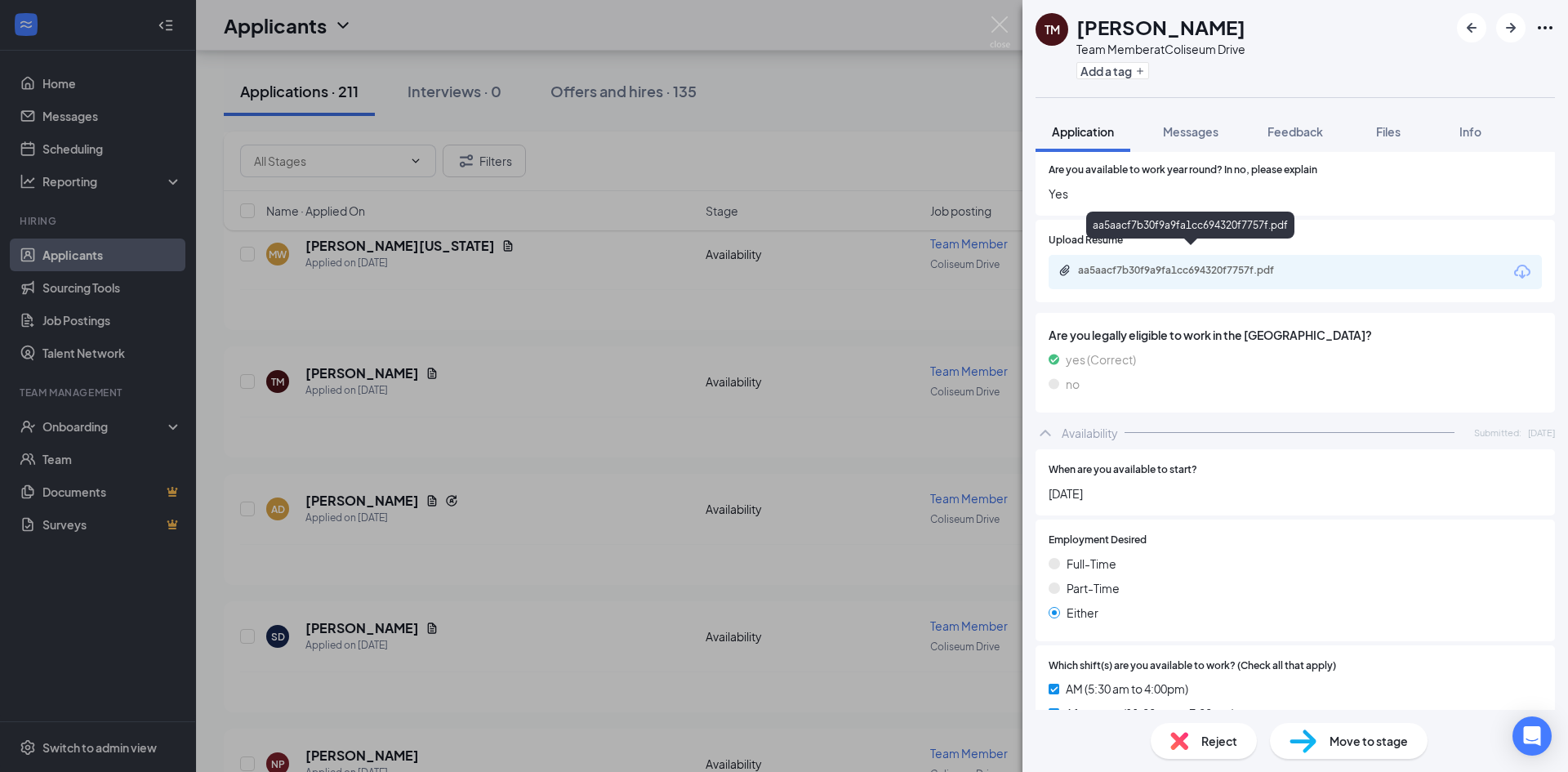
click at [1283, 264] on div "aa5aacf7b30f9a9fa1cc694320f7757f.pdf" at bounding box center [1192, 270] width 229 height 13
click at [1315, 131] on span "Feedback" at bounding box center [1295, 131] width 55 height 15
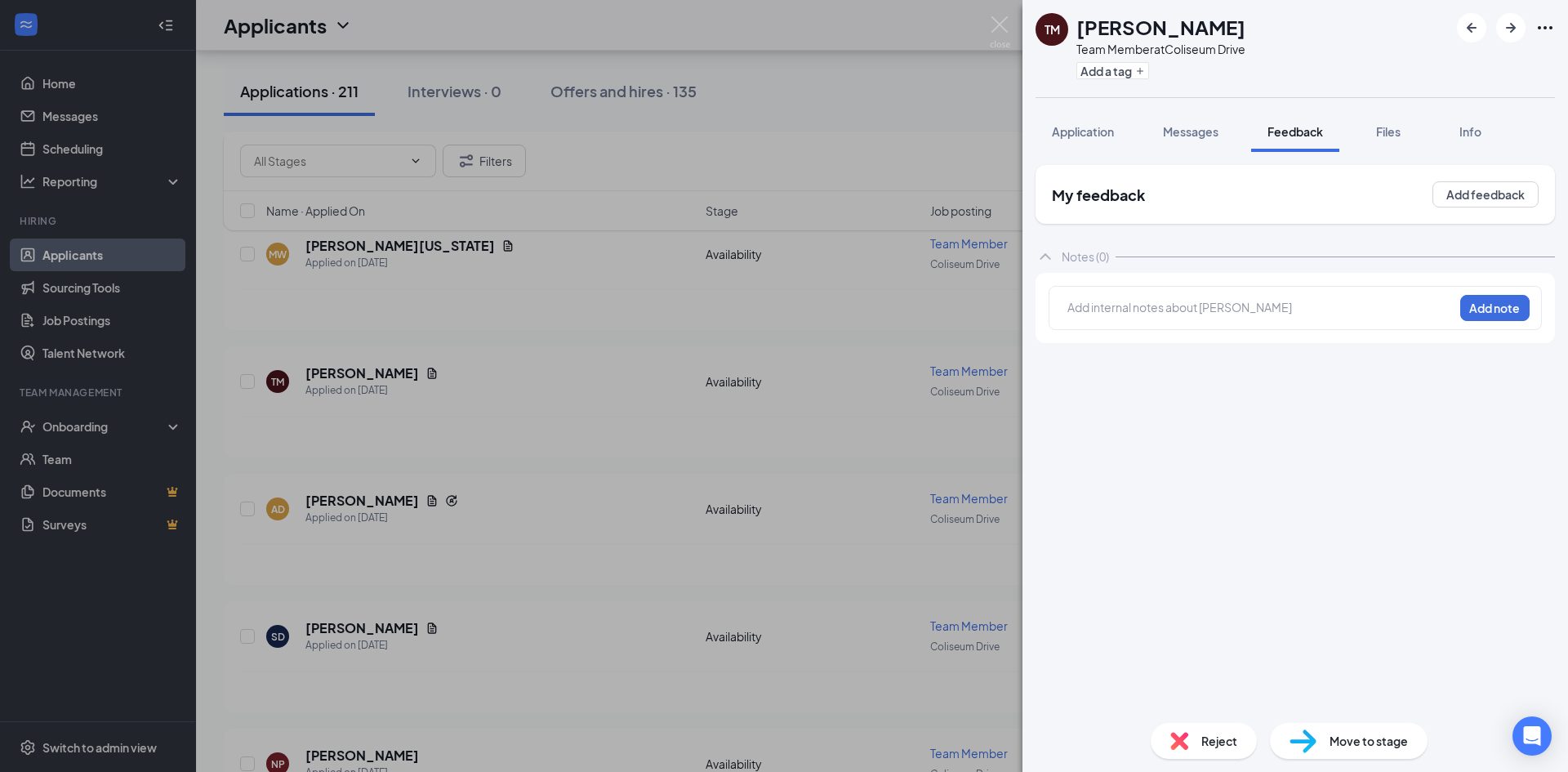
click at [1214, 309] on div at bounding box center [1261, 308] width 385 height 17
click at [1482, 306] on button "Add note" at bounding box center [1495, 308] width 69 height 26
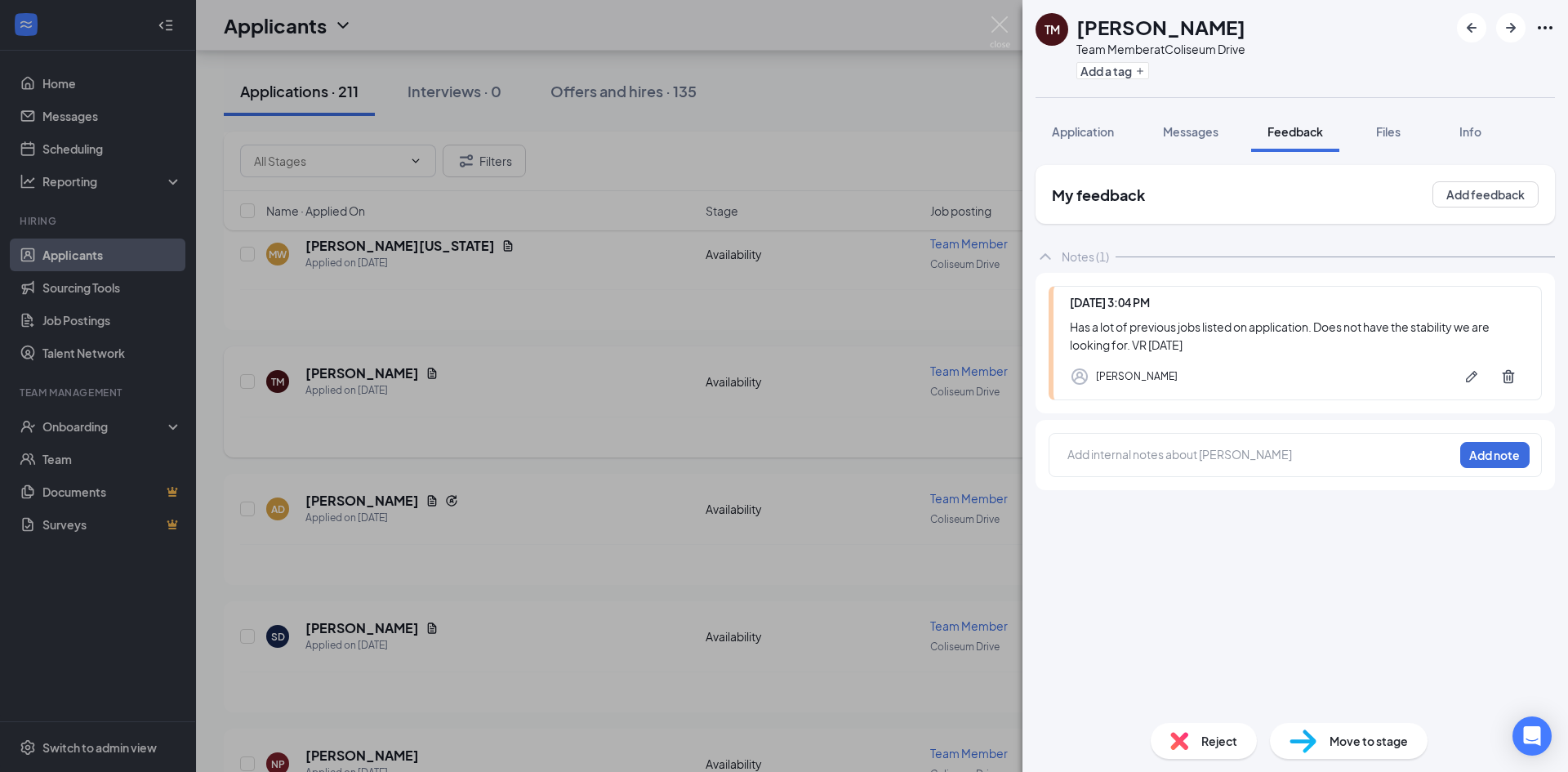
drag, startPoint x: 733, startPoint y: 246, endPoint x: 423, endPoint y: 367, distance: 332.8
click at [733, 246] on div "TM [PERSON_NAME] Team Member at [GEOGRAPHIC_DATA] Add a tag Application Message…" at bounding box center [784, 386] width 1568 height 772
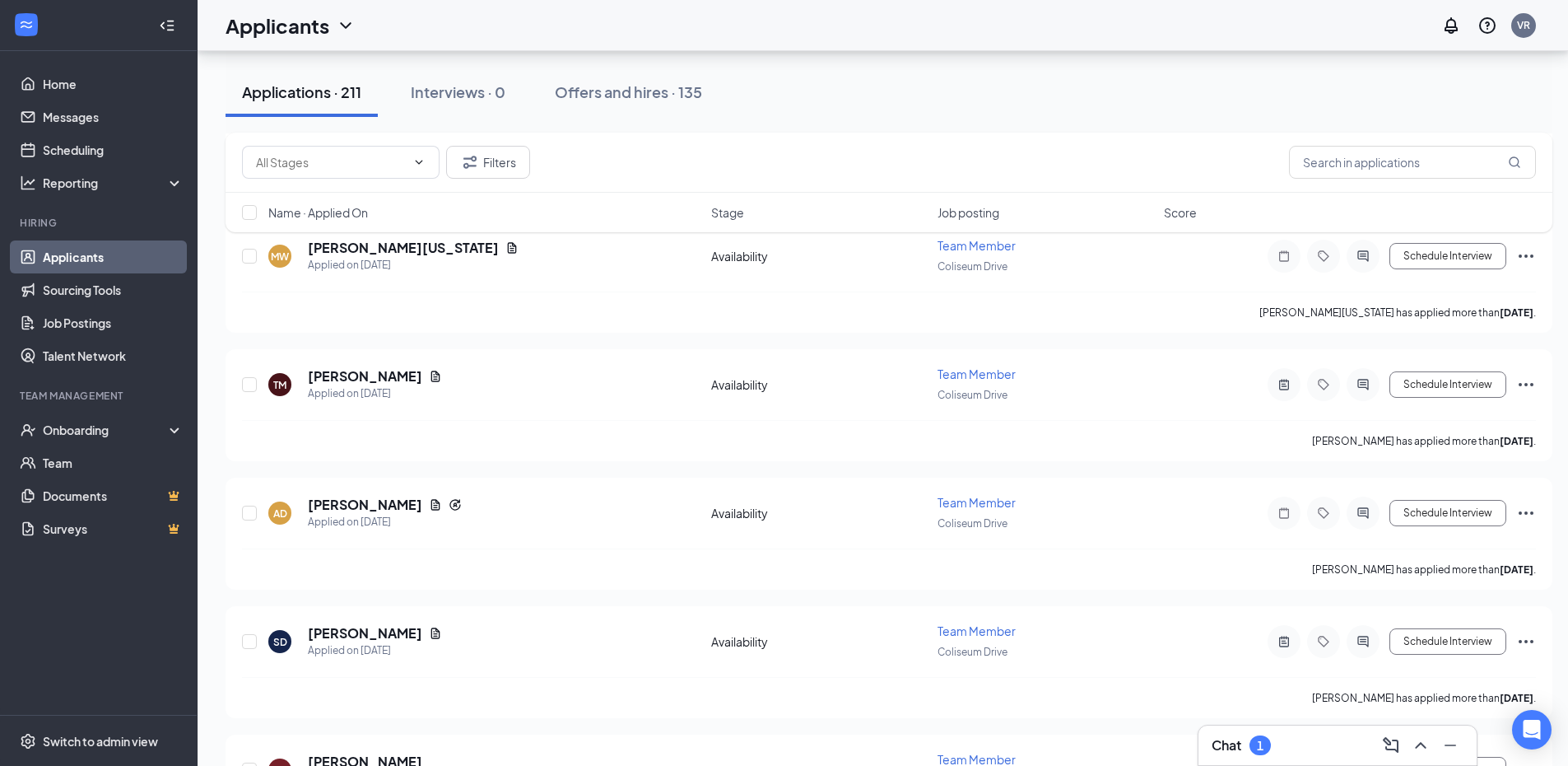
click at [413, 248] on div "Filters Name · Applied On Stage Job posting Score" at bounding box center [888, 190] width 1327 height 117
click at [412, 249] on h5 "[PERSON_NAME][US_STATE]" at bounding box center [403, 248] width 191 height 18
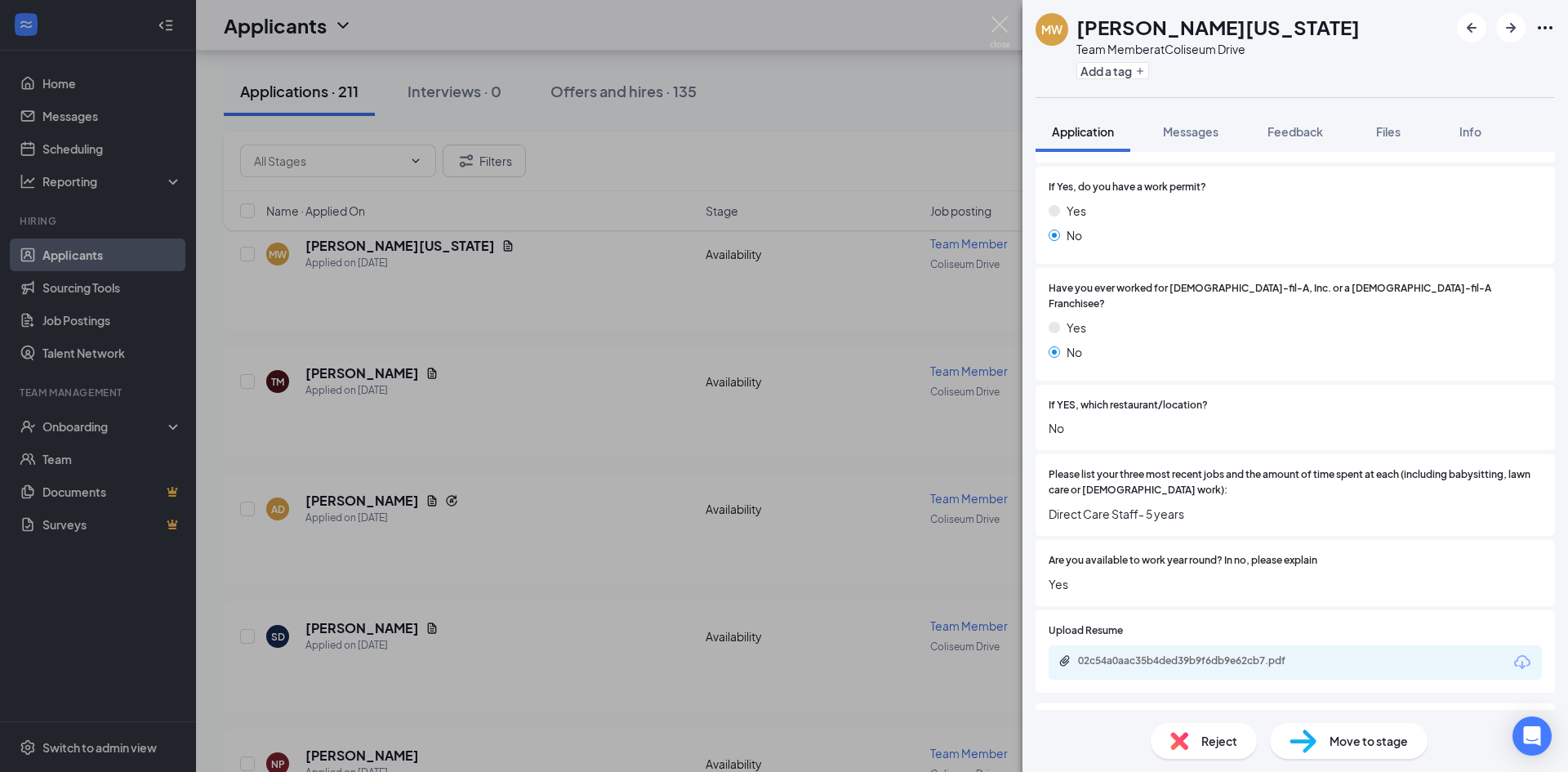
scroll to position [436, 0]
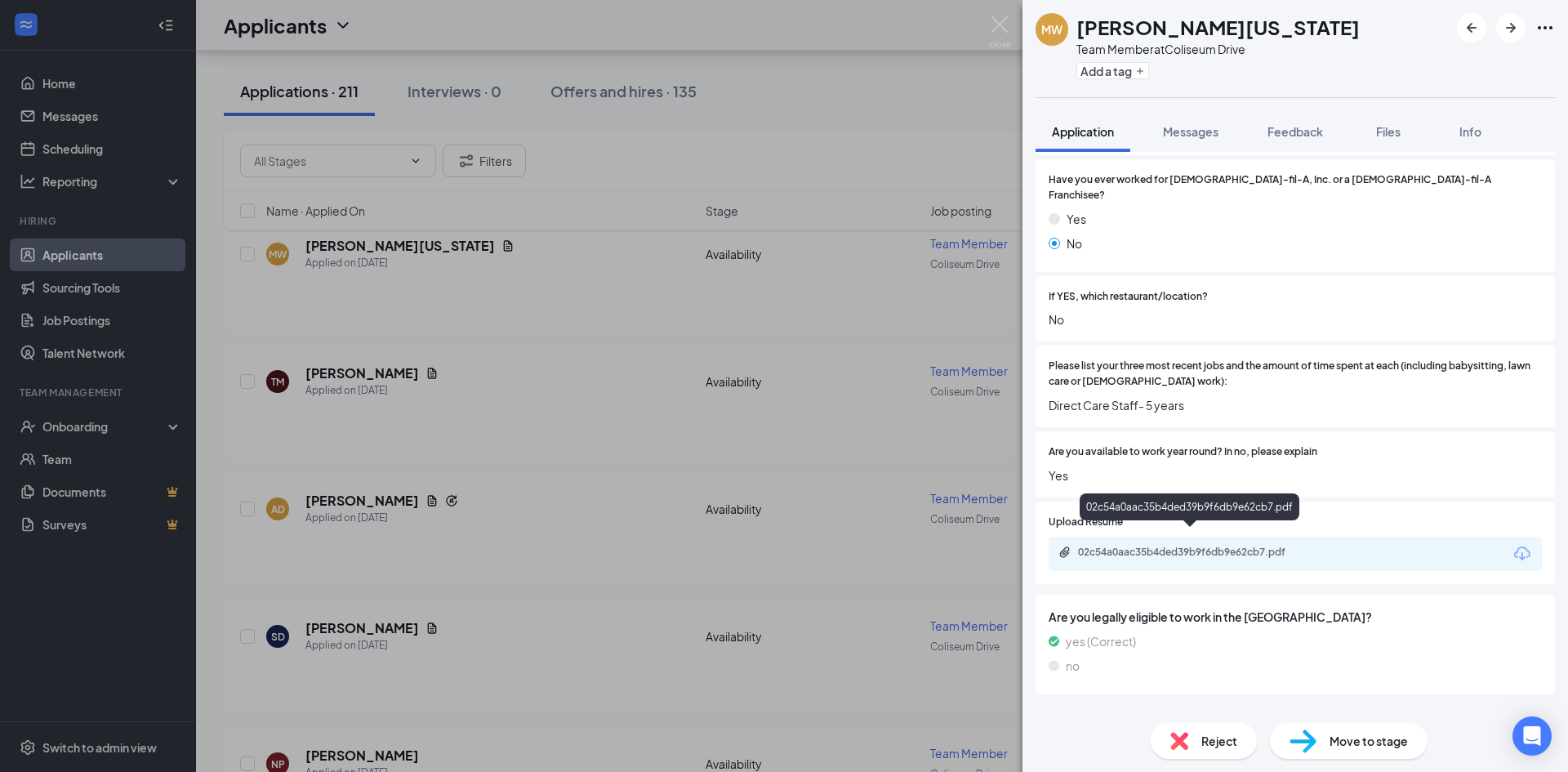
click at [1227, 546] on div "02c54a0aac35b4ded39b9f6db9e62cb7.pdf" at bounding box center [1192, 552] width 229 height 13
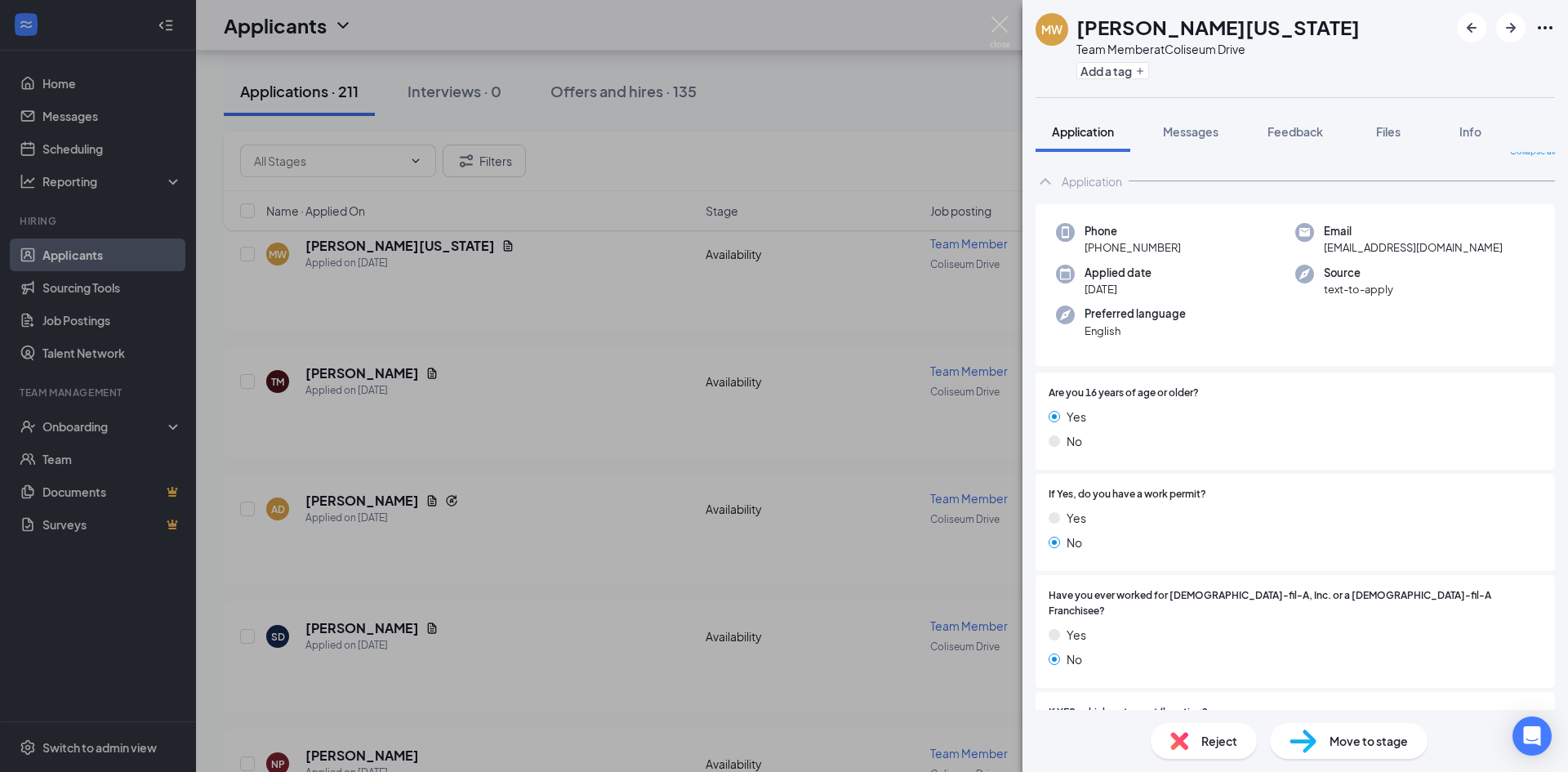
scroll to position [0, 0]
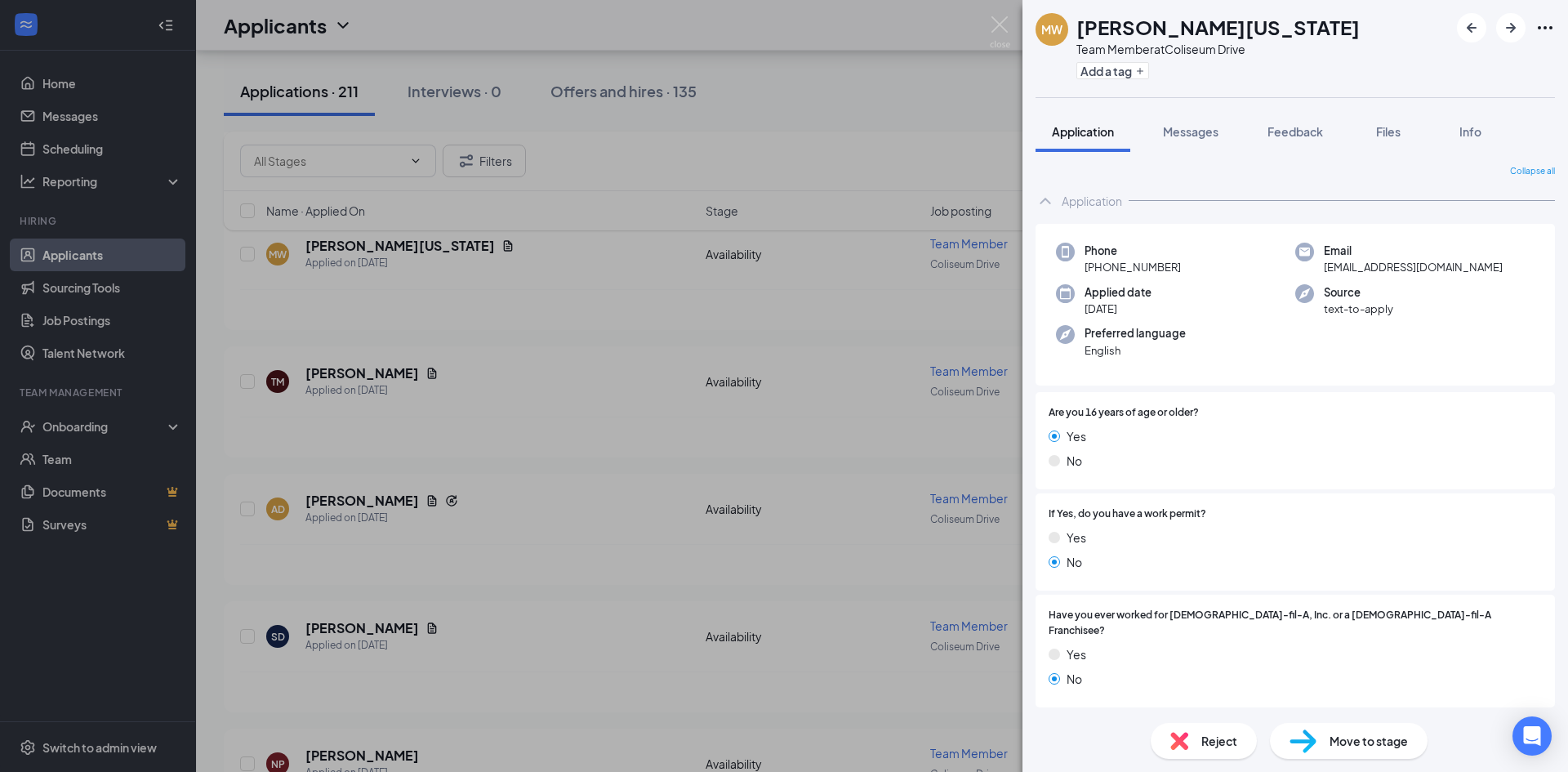
click at [471, 595] on div "MW [PERSON_NAME][US_STATE] Team Member at [GEOGRAPHIC_DATA] Add a tag Applicati…" at bounding box center [784, 386] width 1568 height 772
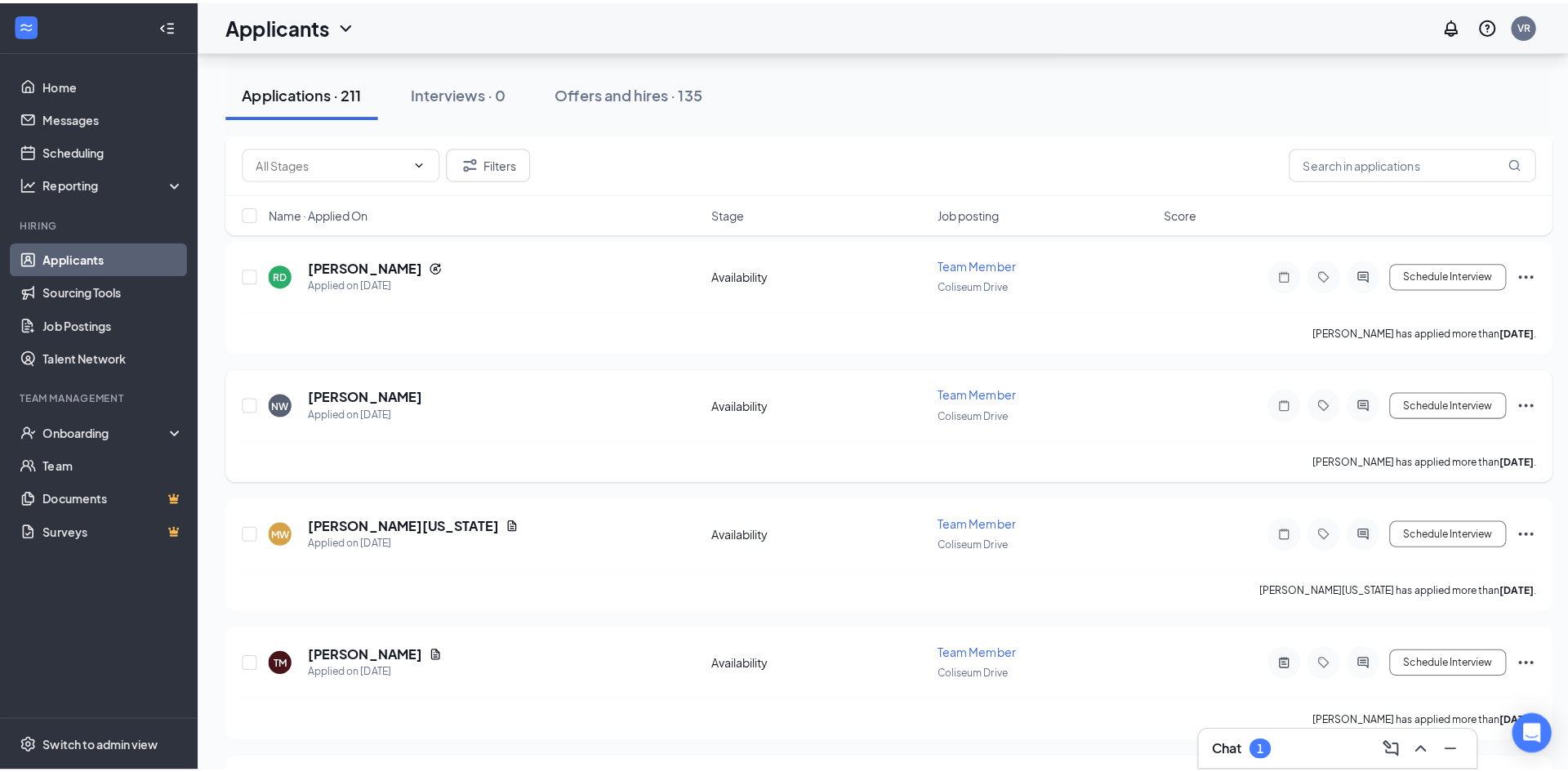
scroll to position [5228, 0]
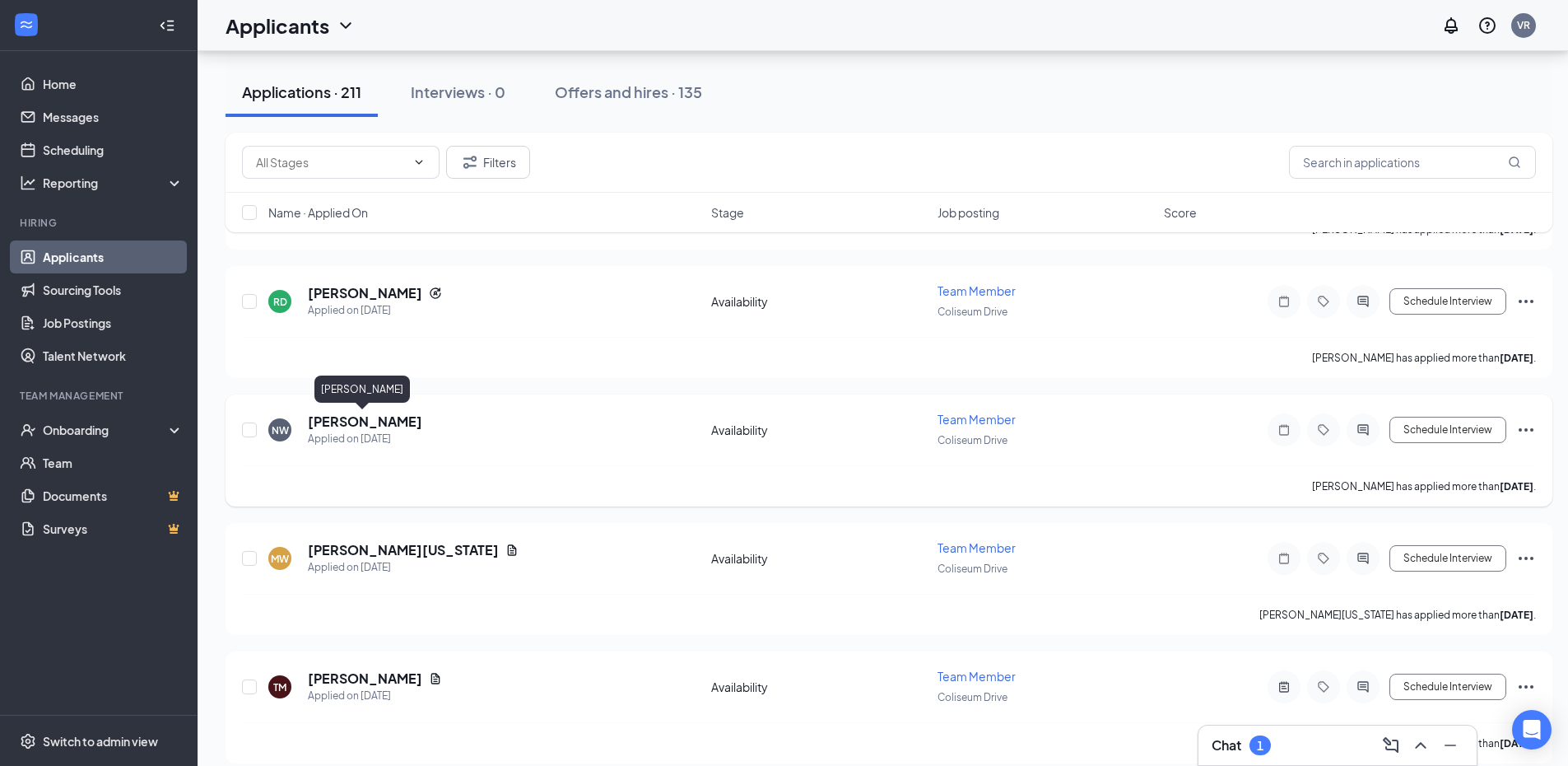
click at [368, 419] on h5 "[PERSON_NAME]" at bounding box center [365, 421] width 115 height 18
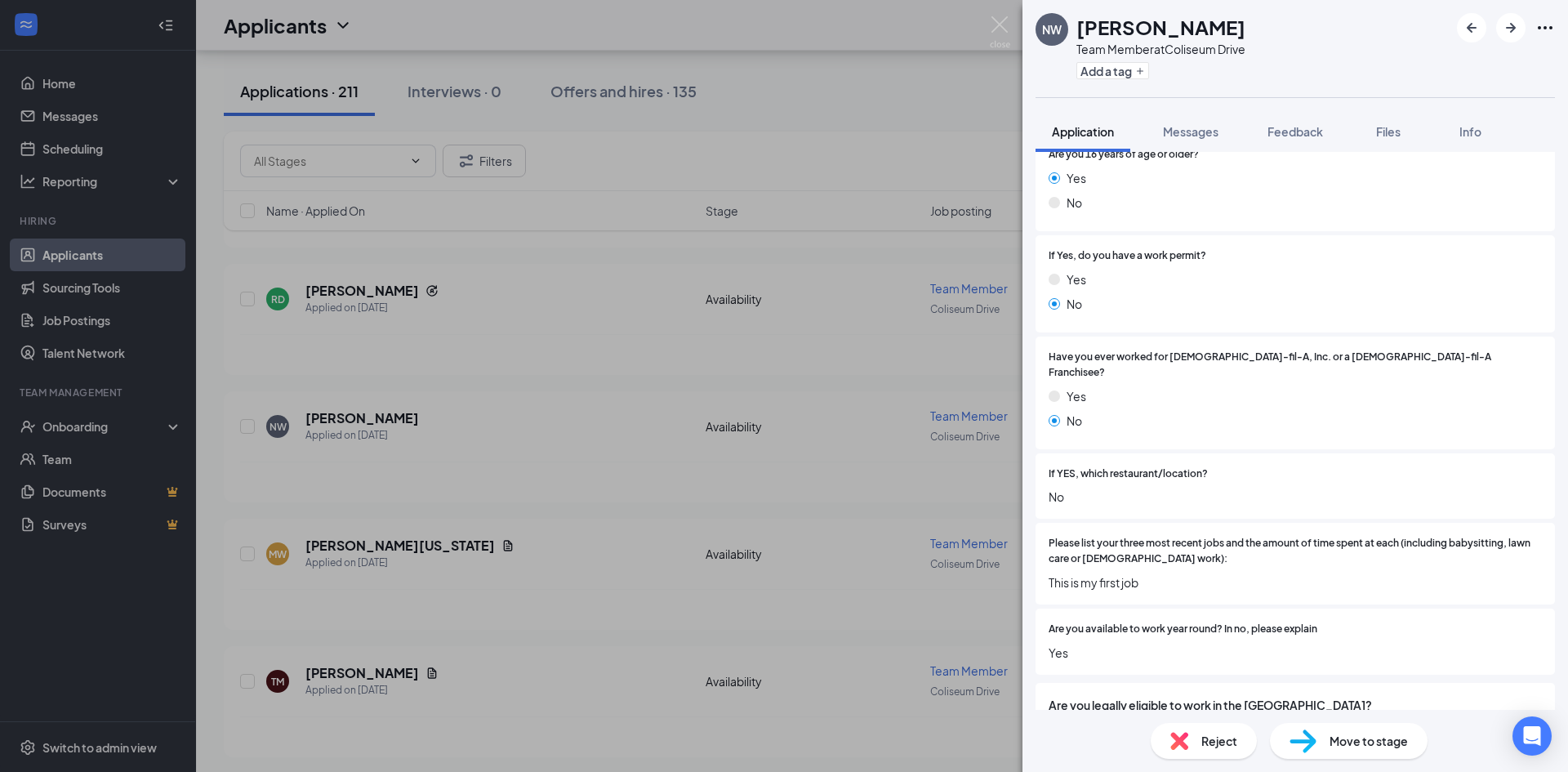
scroll to position [230, 0]
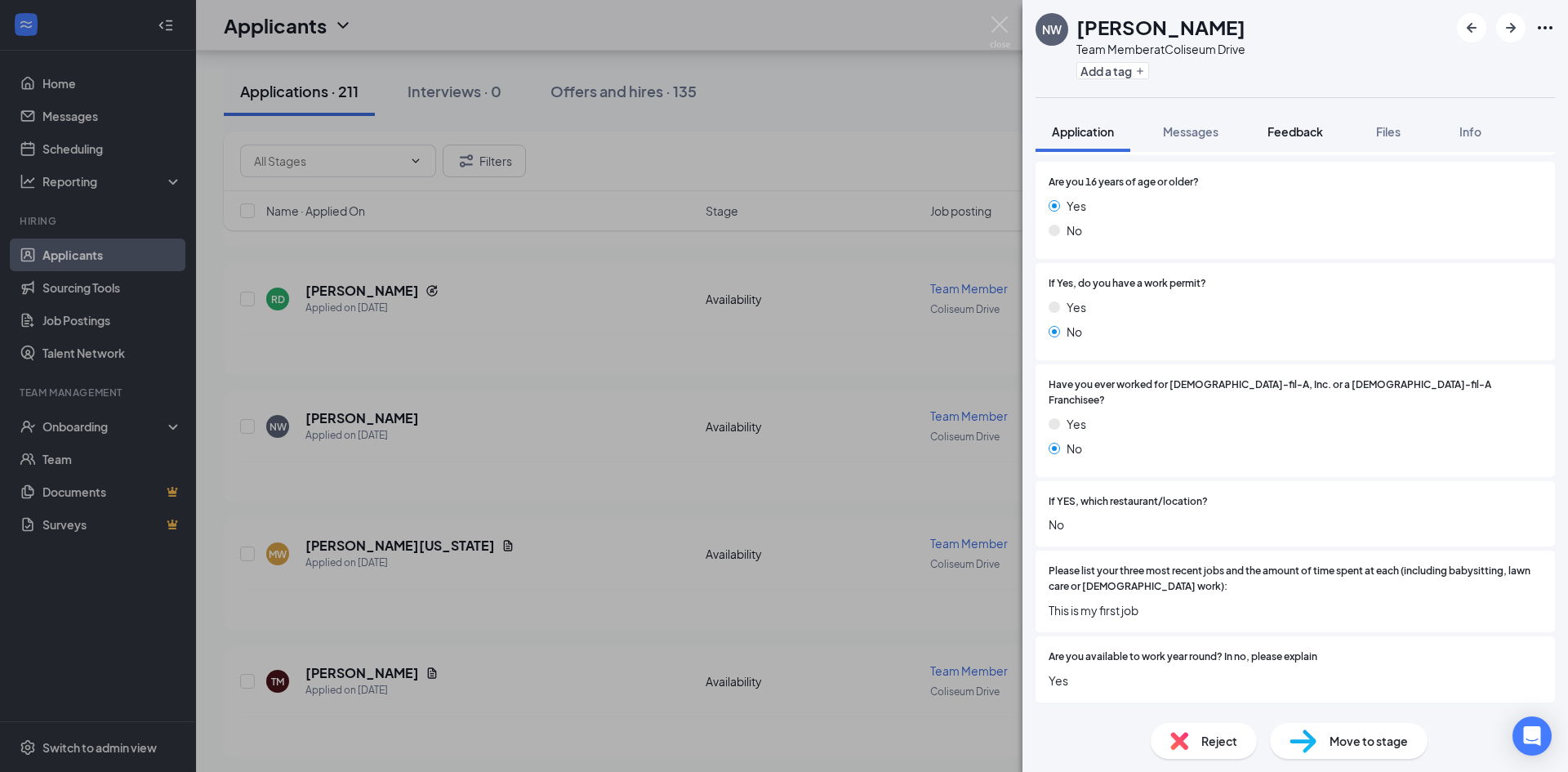
click at [1308, 138] on span "Feedback" at bounding box center [1295, 131] width 55 height 15
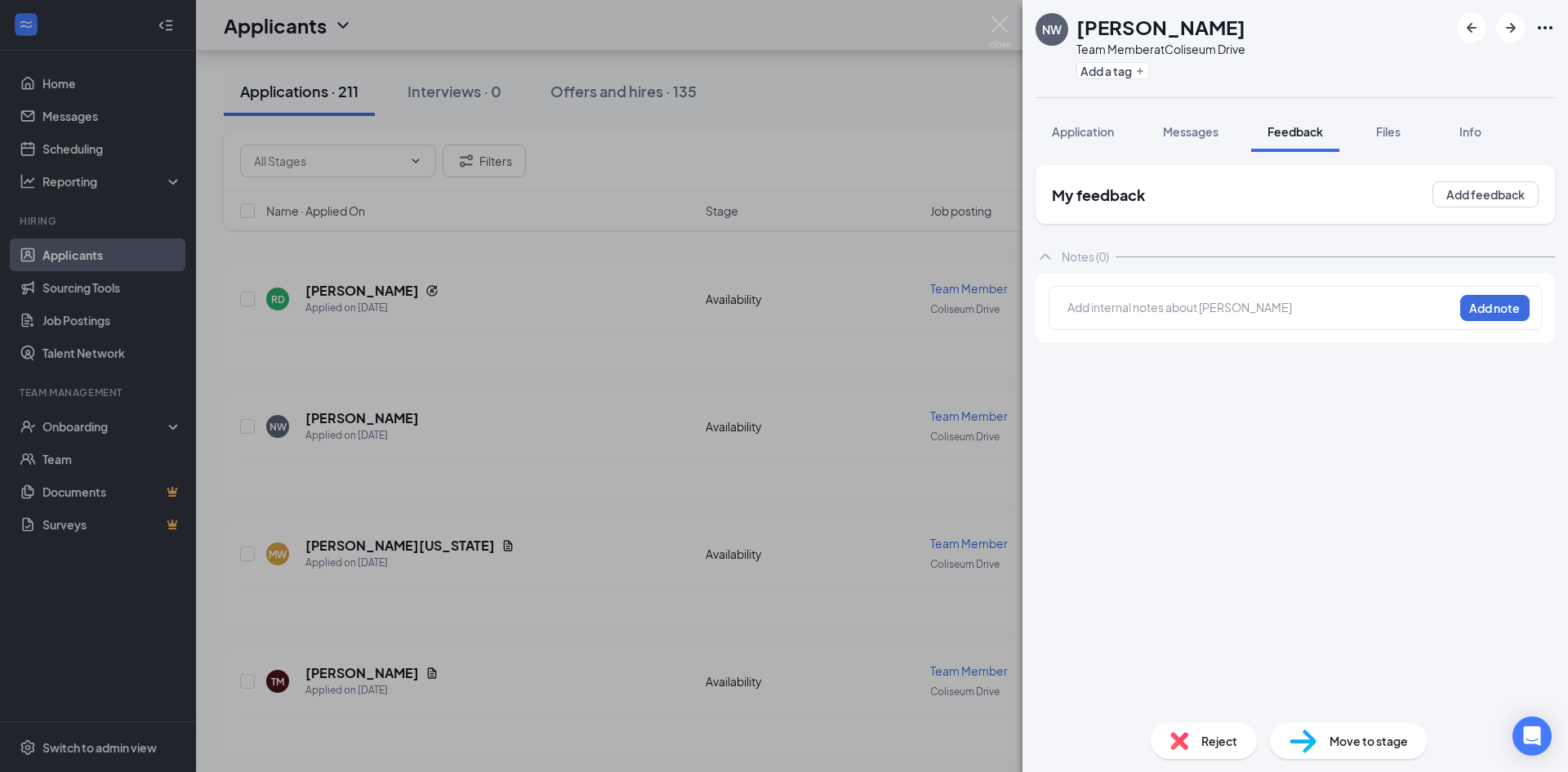
click at [1186, 319] on div at bounding box center [1261, 310] width 385 height 22
click at [1086, 136] on span "Application" at bounding box center [1083, 131] width 62 height 15
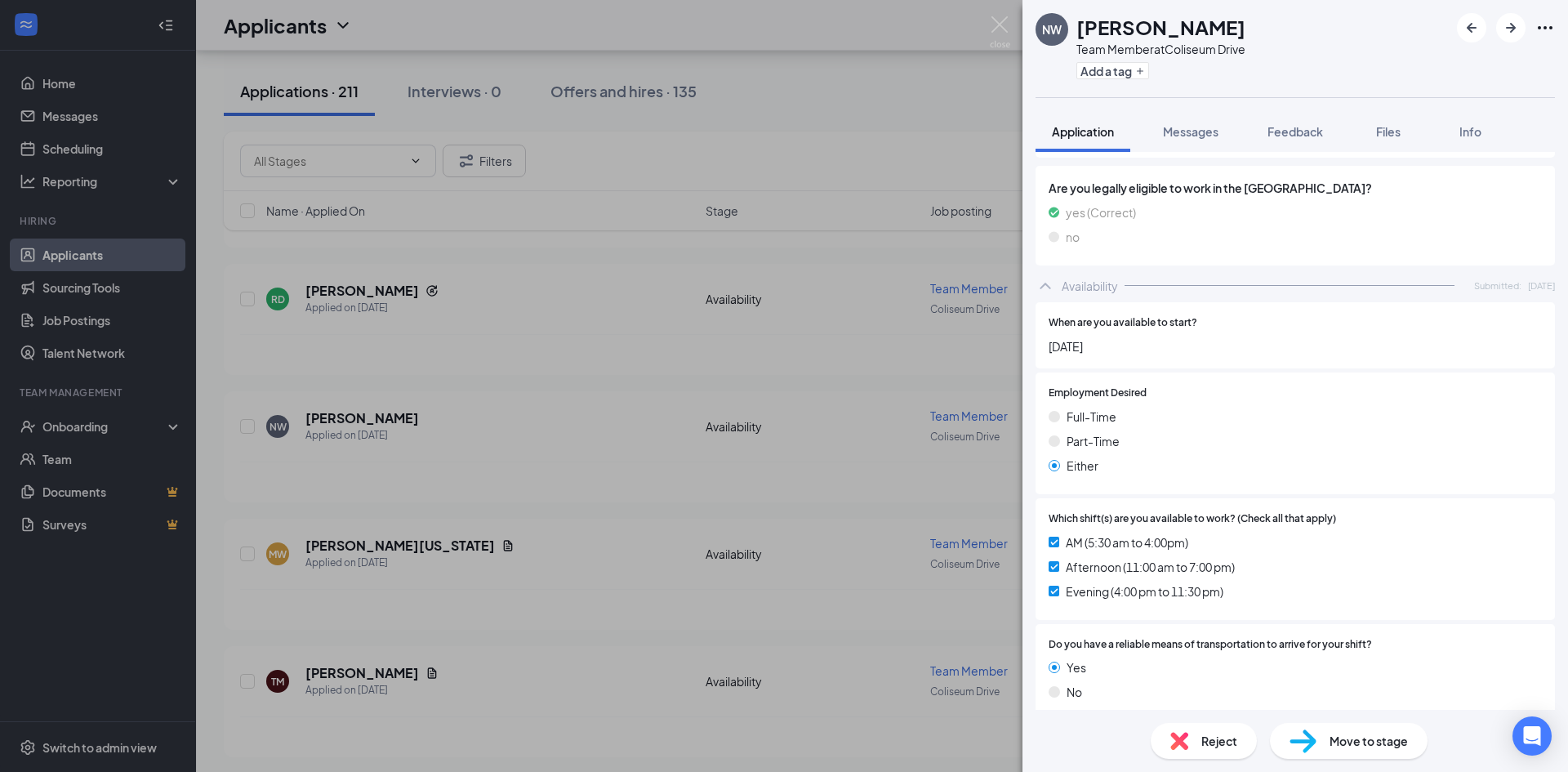
scroll to position [775, 0]
